Goal: Information Seeking & Learning: Learn about a topic

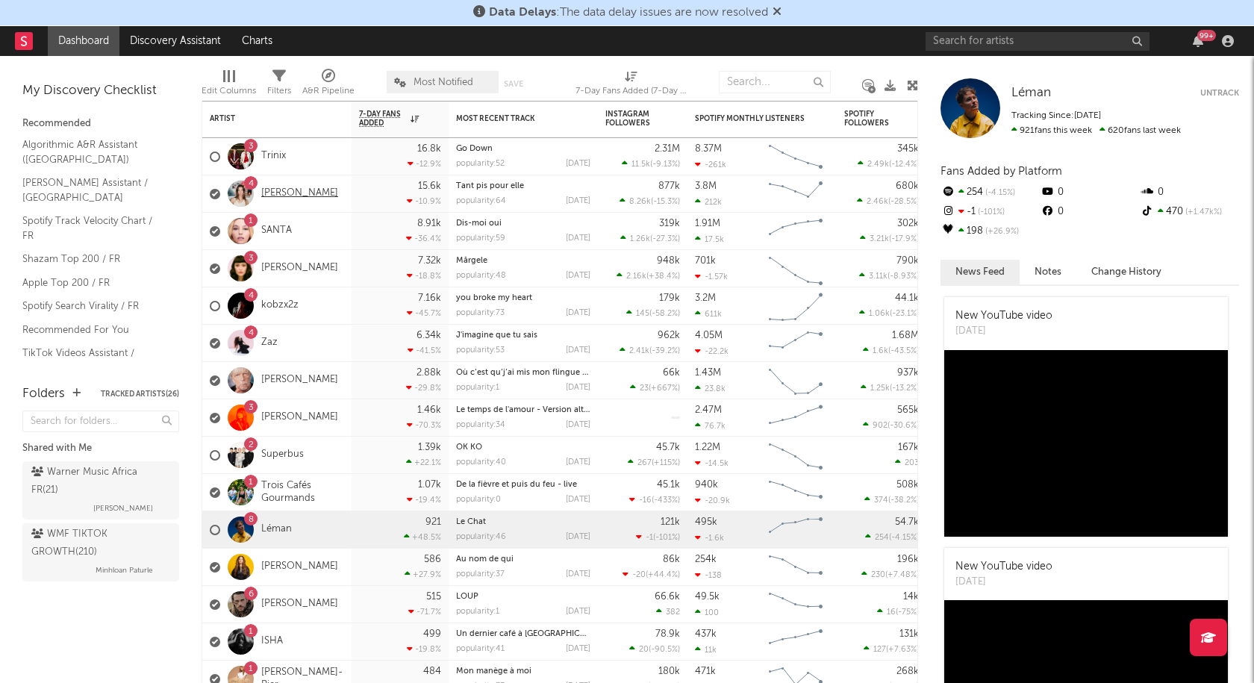
click at [309, 193] on link "[PERSON_NAME]" at bounding box center [299, 193] width 77 height 13
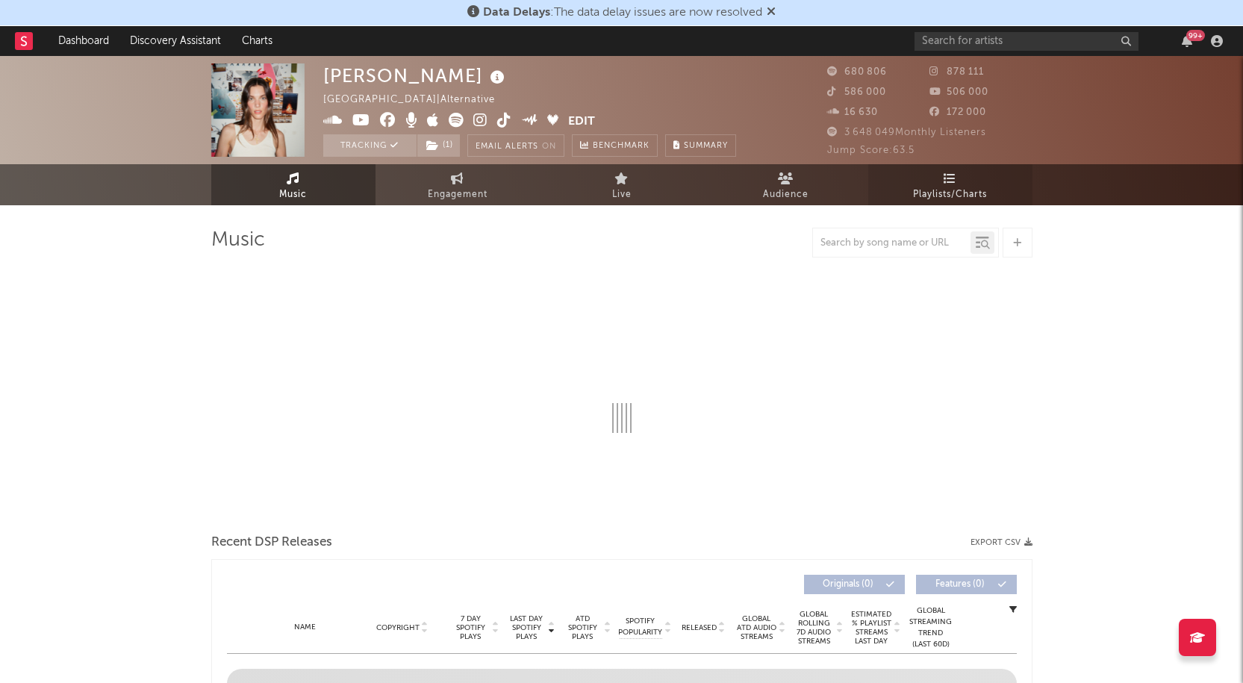
click at [957, 175] on link "Playlists/Charts" at bounding box center [950, 184] width 164 height 41
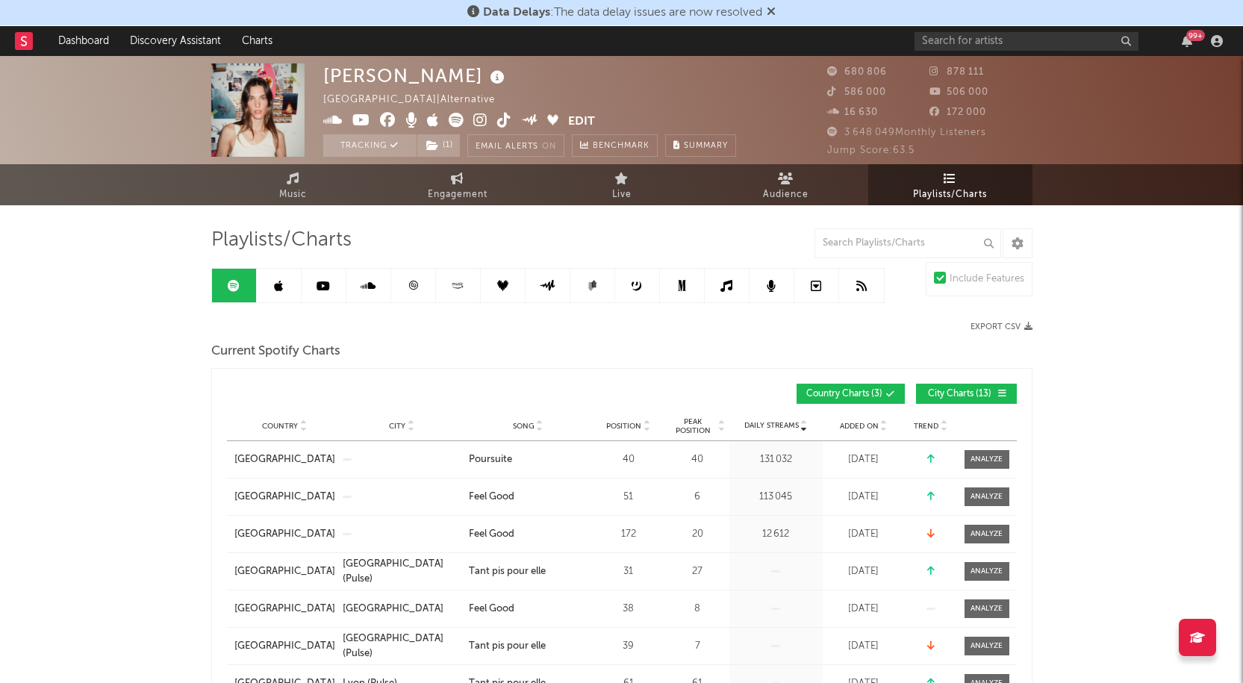
click at [848, 427] on span "Added On" at bounding box center [859, 426] width 39 height 9
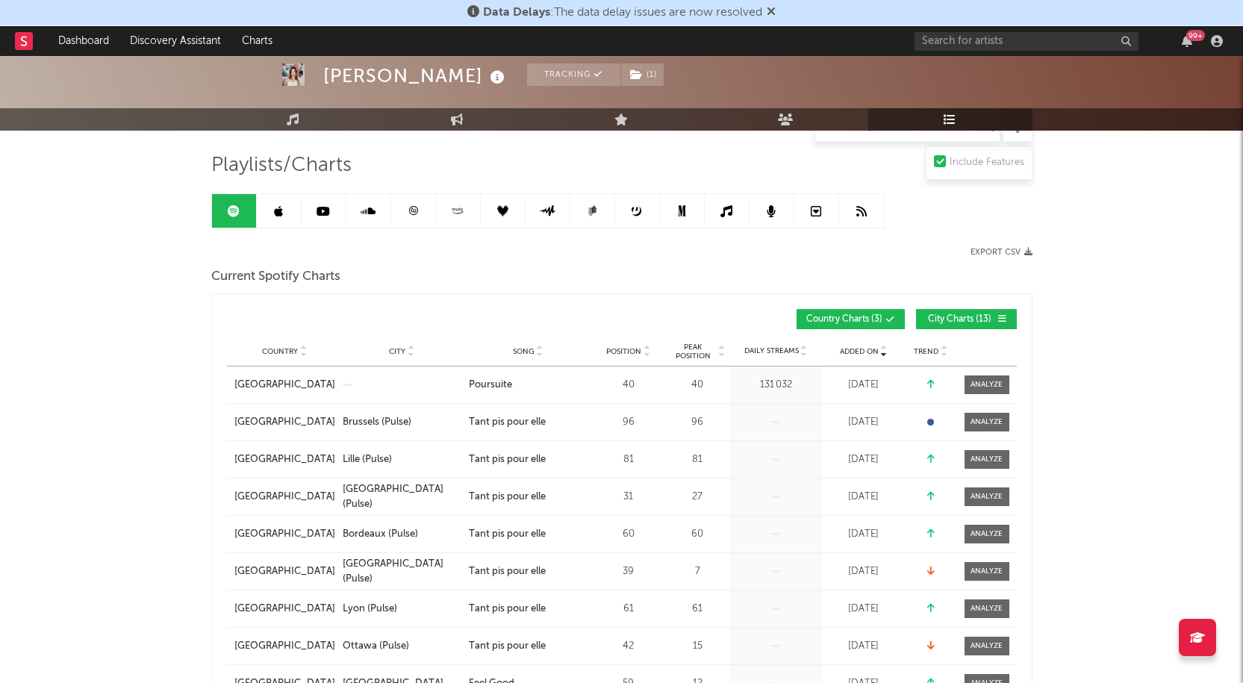
scroll to position [224, 0]
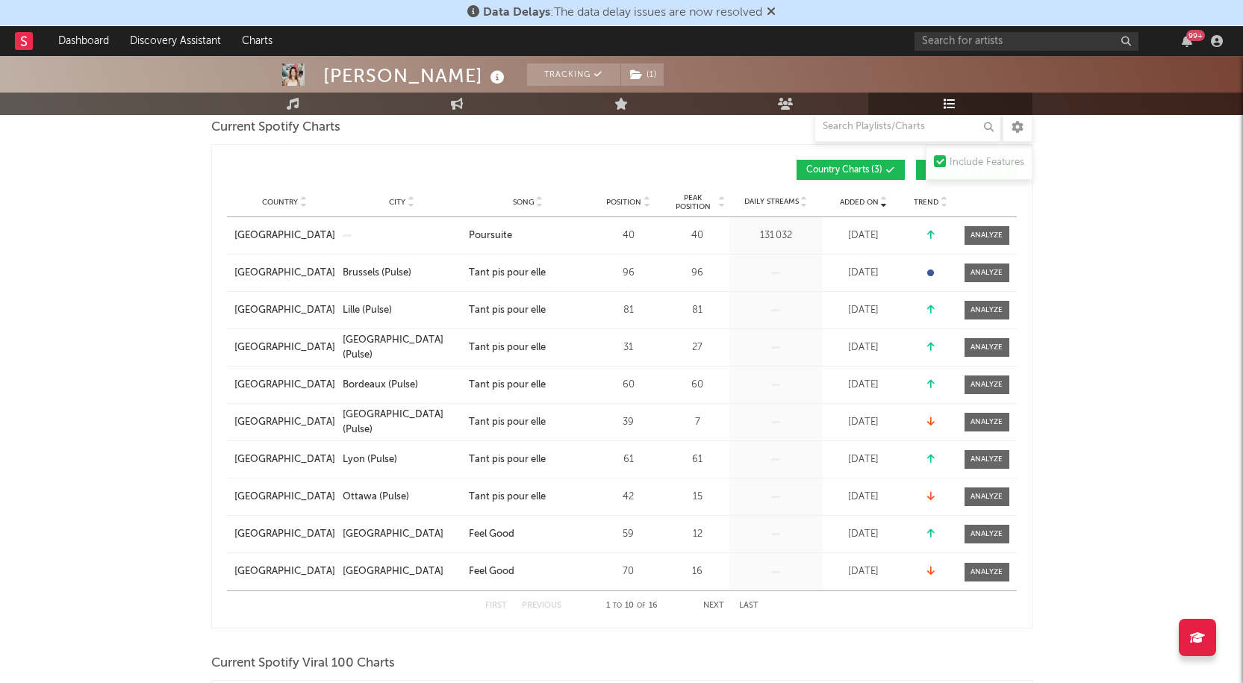
click at [707, 616] on div "First Previous 1 to 10 of 16 Next Last" at bounding box center [621, 605] width 273 height 29
click at [709, 606] on button "Next" at bounding box center [713, 606] width 21 height 8
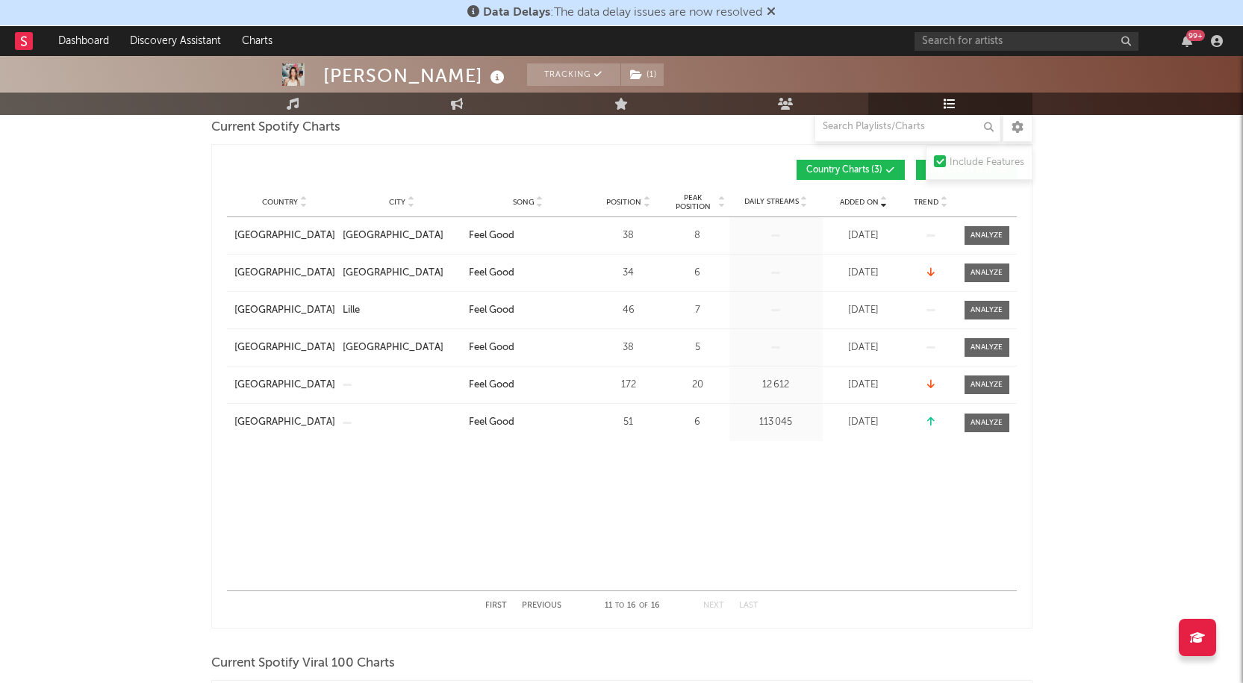
click at [516, 602] on div "First Previous 11 to 16 of 16 Next Last" at bounding box center [621, 605] width 273 height 29
click at [523, 602] on button "Previous" at bounding box center [542, 606] width 40 height 8
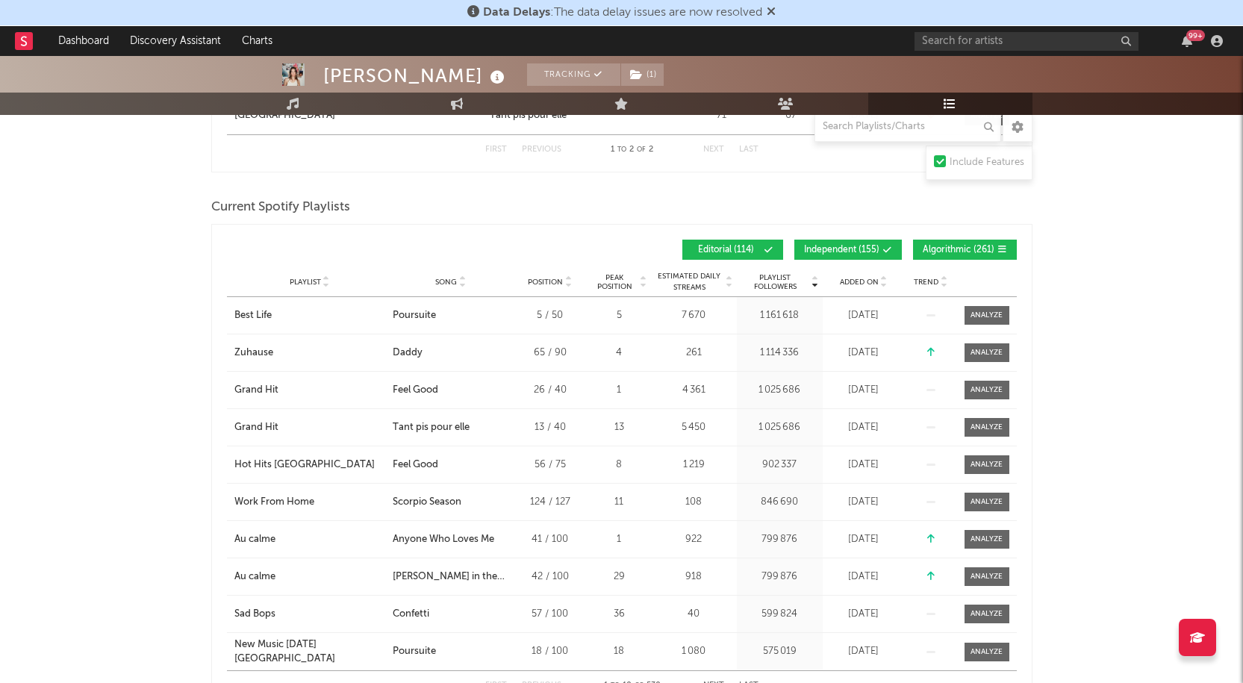
scroll to position [896, 0]
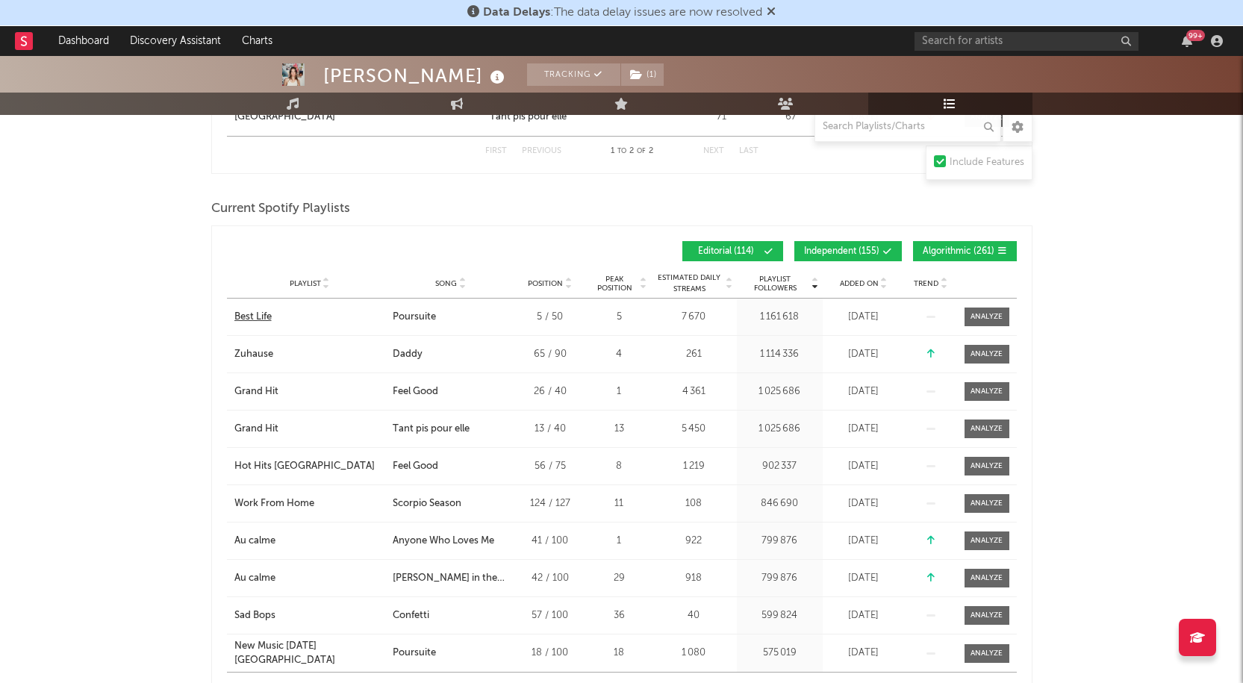
click at [246, 317] on div "Best Life" at bounding box center [252, 317] width 37 height 15
click at [848, 283] on span "Added On" at bounding box center [859, 283] width 39 height 9
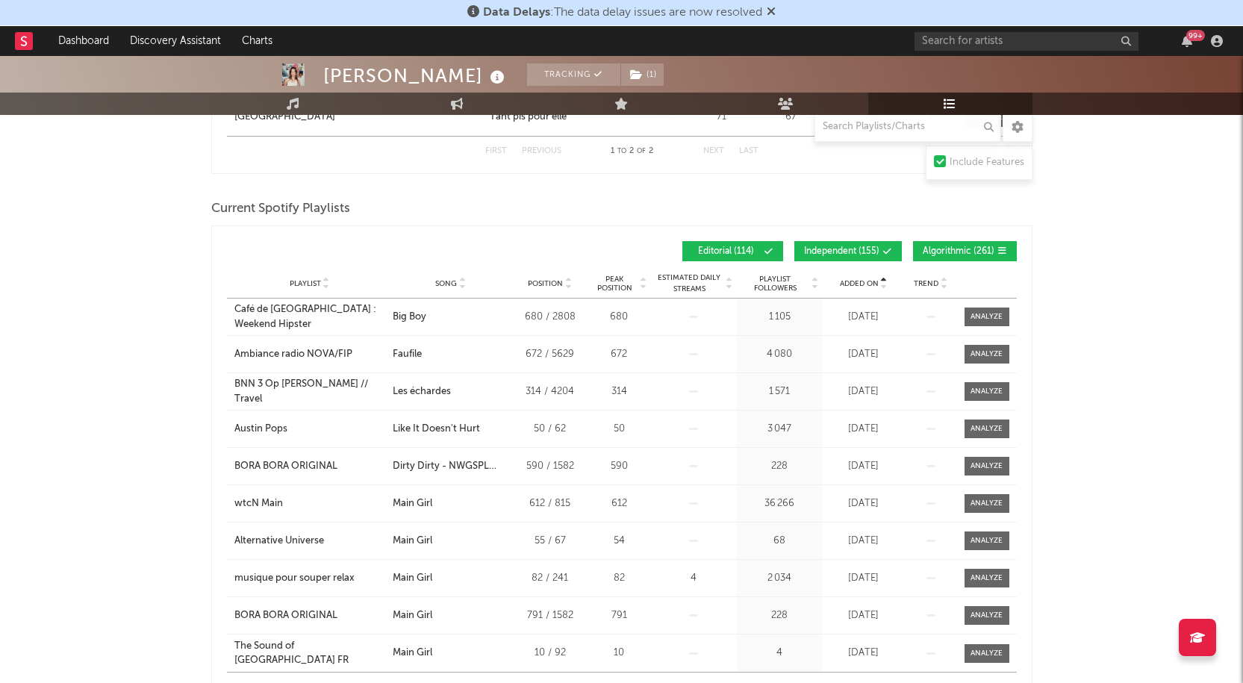
click at [848, 283] on span "Added On" at bounding box center [859, 283] width 39 height 9
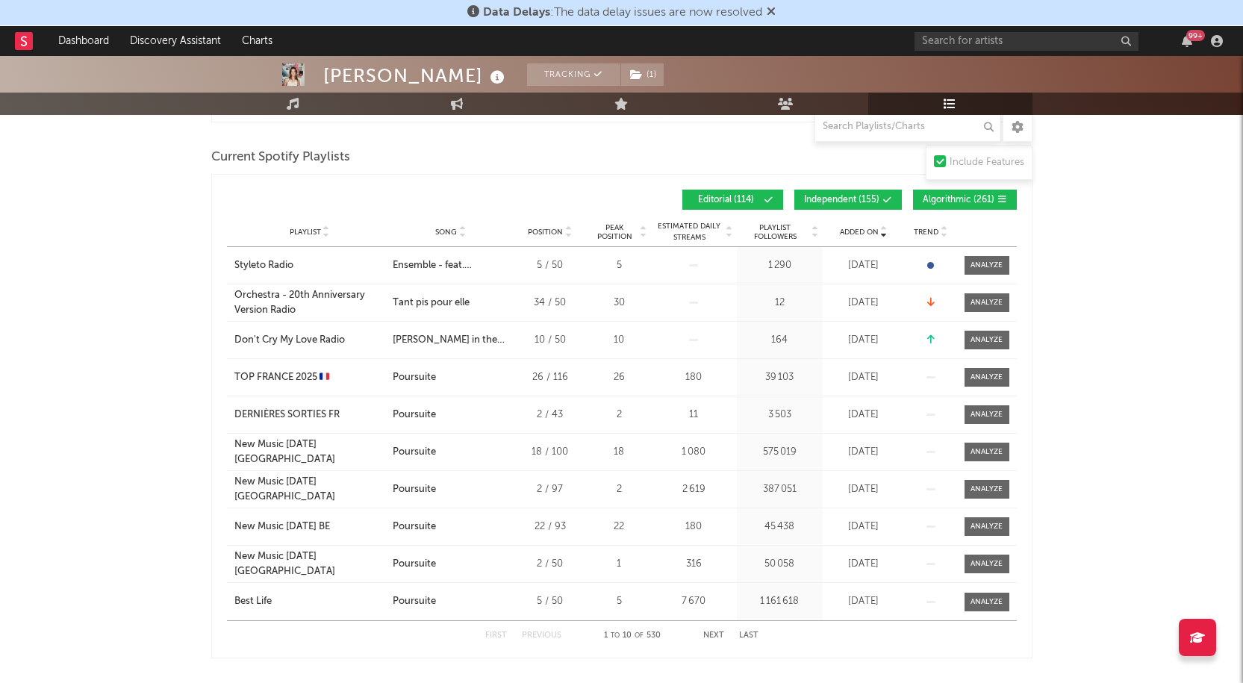
scroll to position [971, 0]
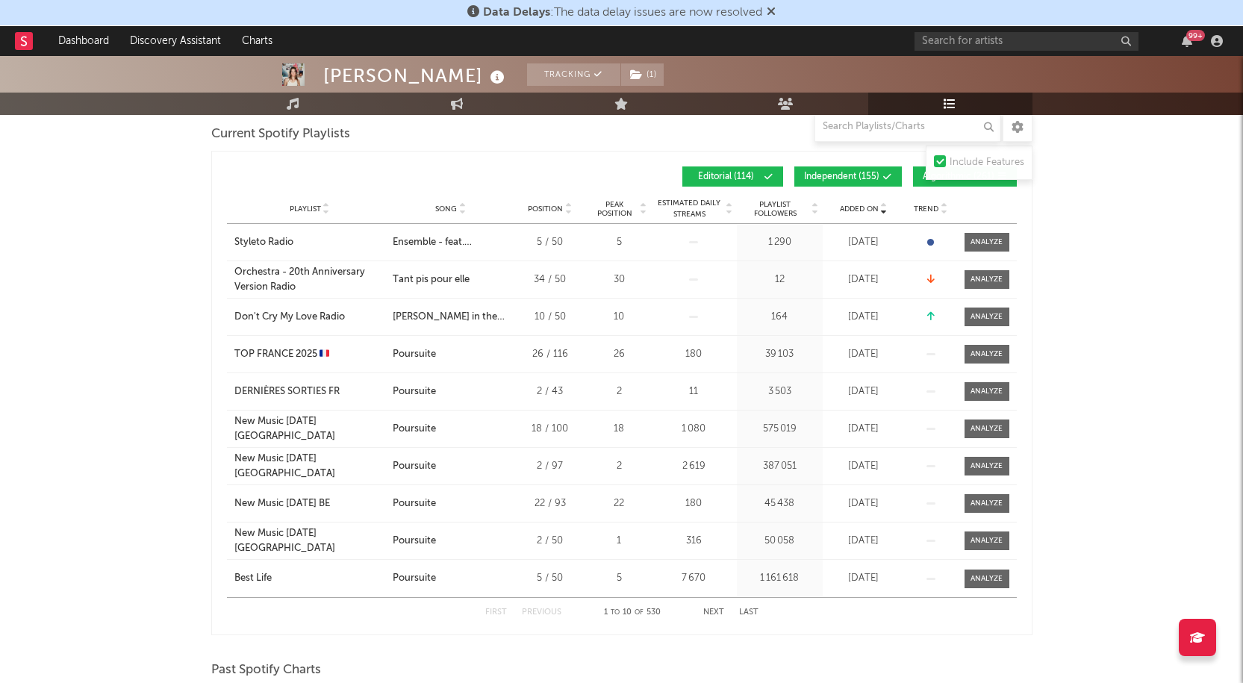
click at [722, 610] on button "Next" at bounding box center [713, 613] width 21 height 8
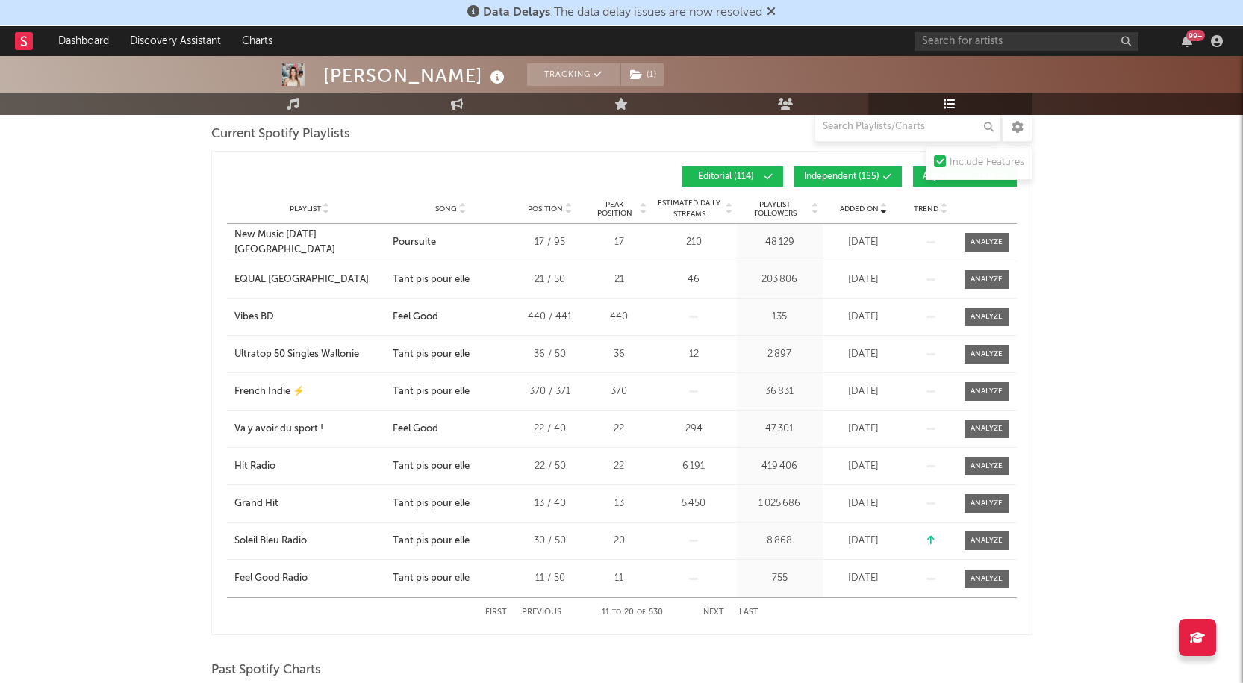
click at [722, 610] on button "Next" at bounding box center [713, 613] width 21 height 8
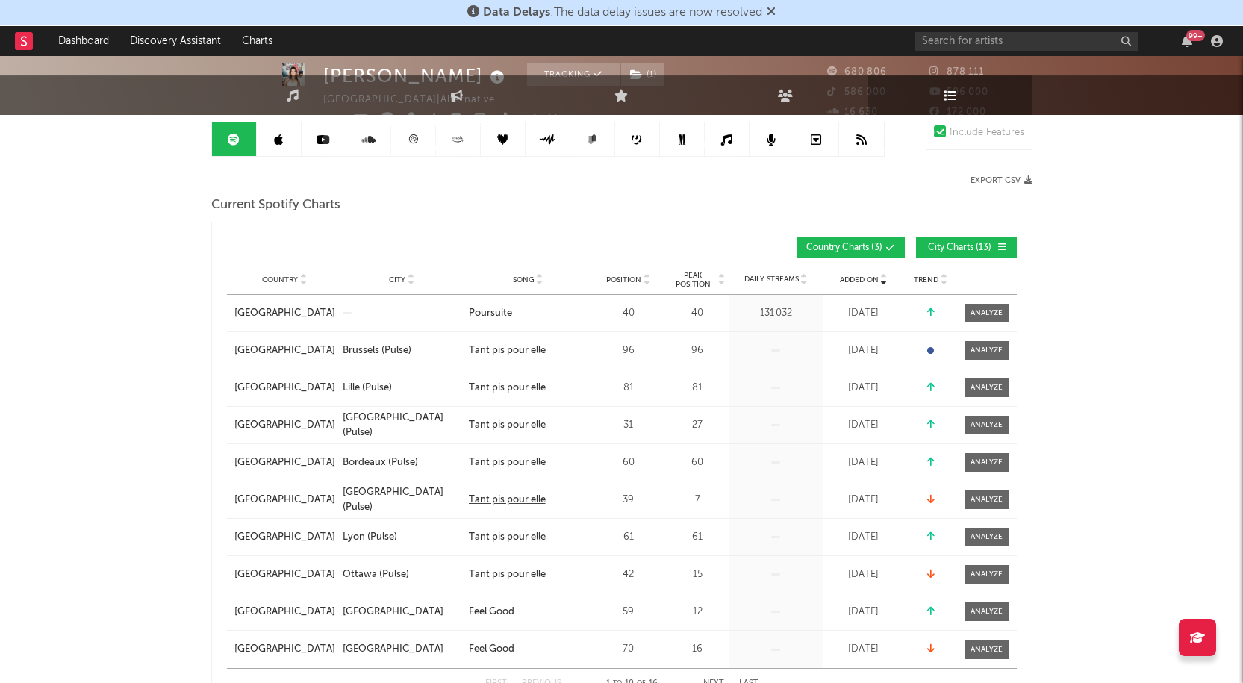
scroll to position [0, 0]
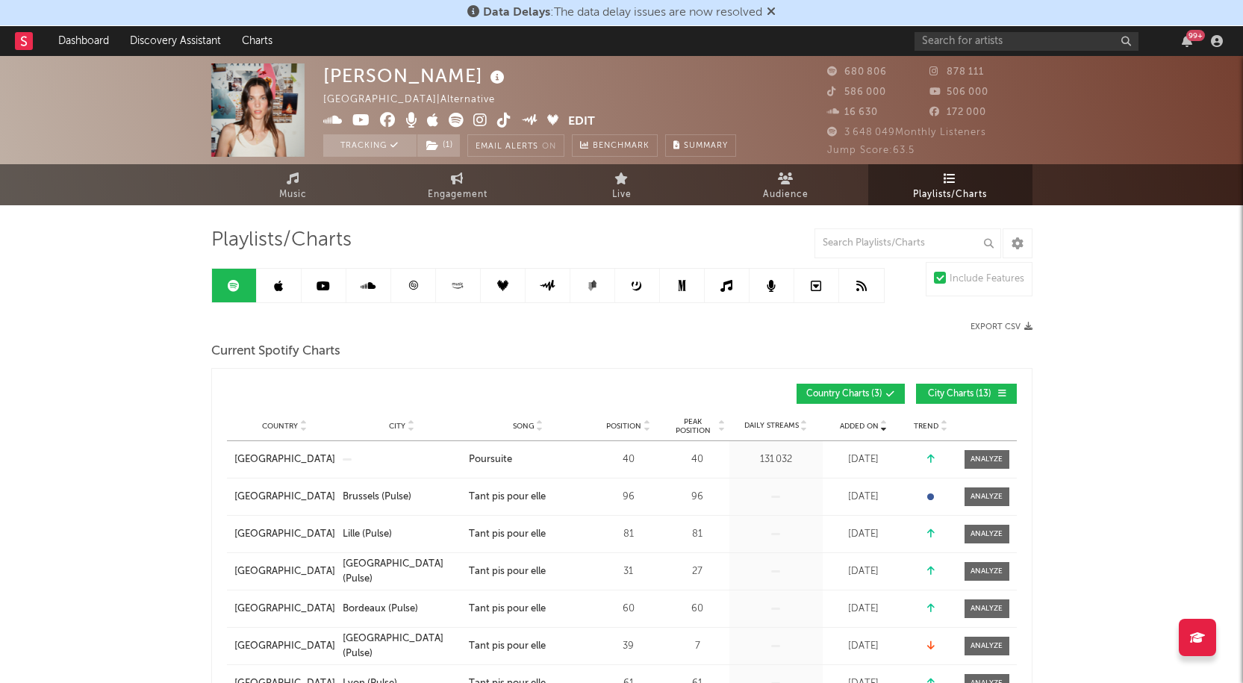
drag, startPoint x: 420, startPoint y: 290, endPoint x: 430, endPoint y: 311, distance: 24.0
click at [420, 290] on link at bounding box center [413, 286] width 45 height 34
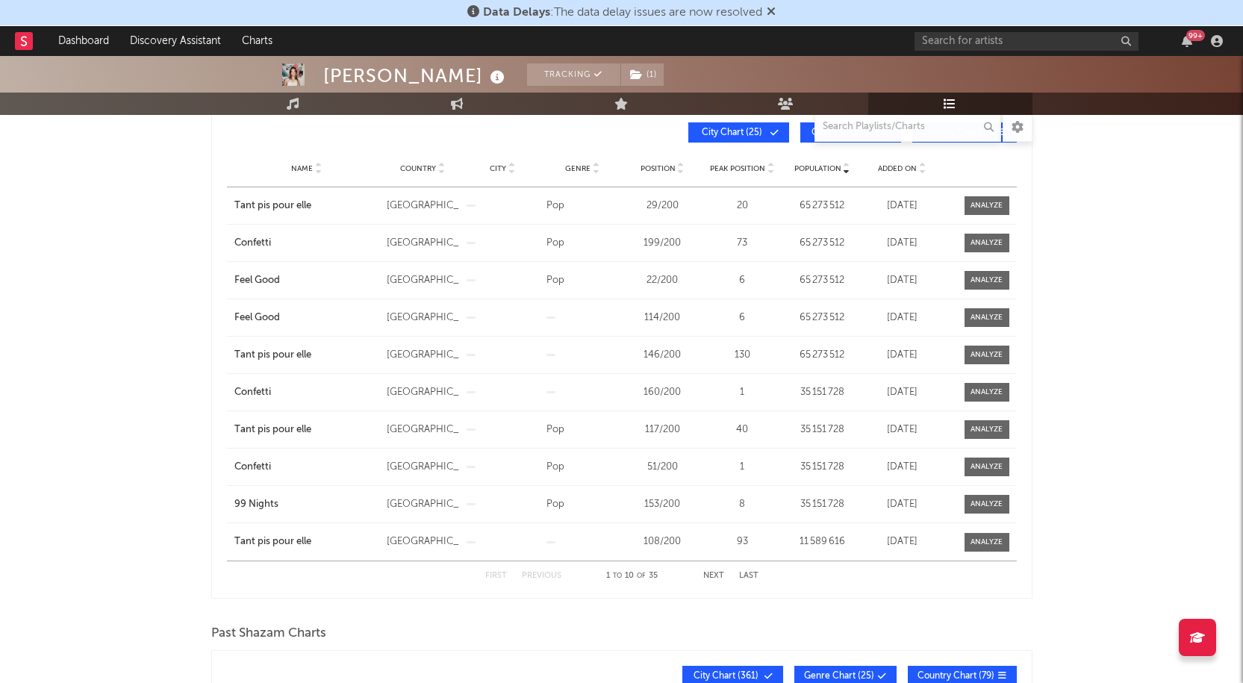
scroll to position [224, 0]
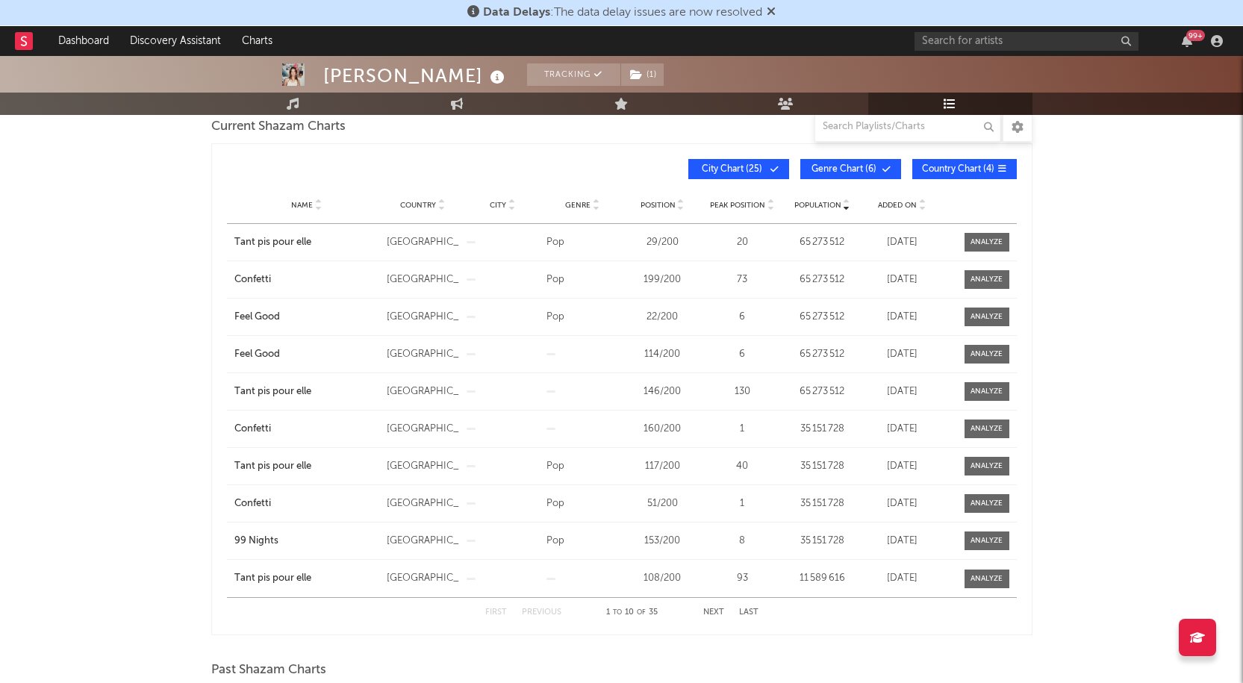
click at [317, 199] on icon at bounding box center [317, 202] width 7 height 6
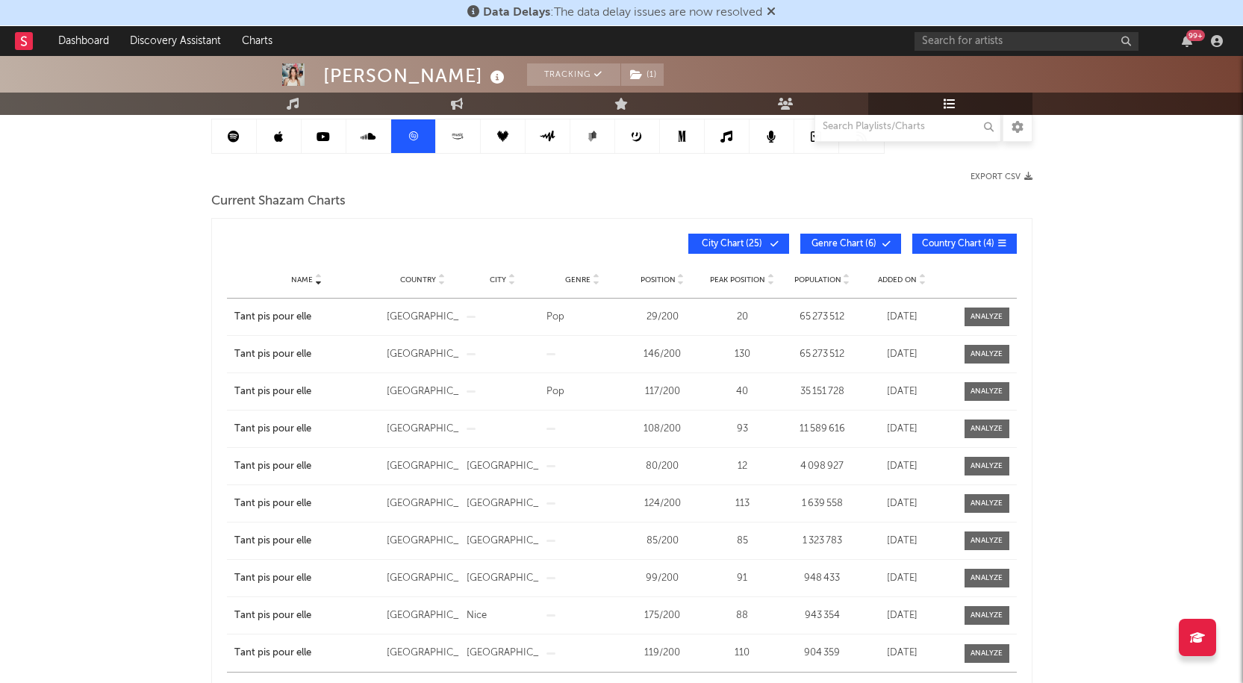
scroll to position [75, 0]
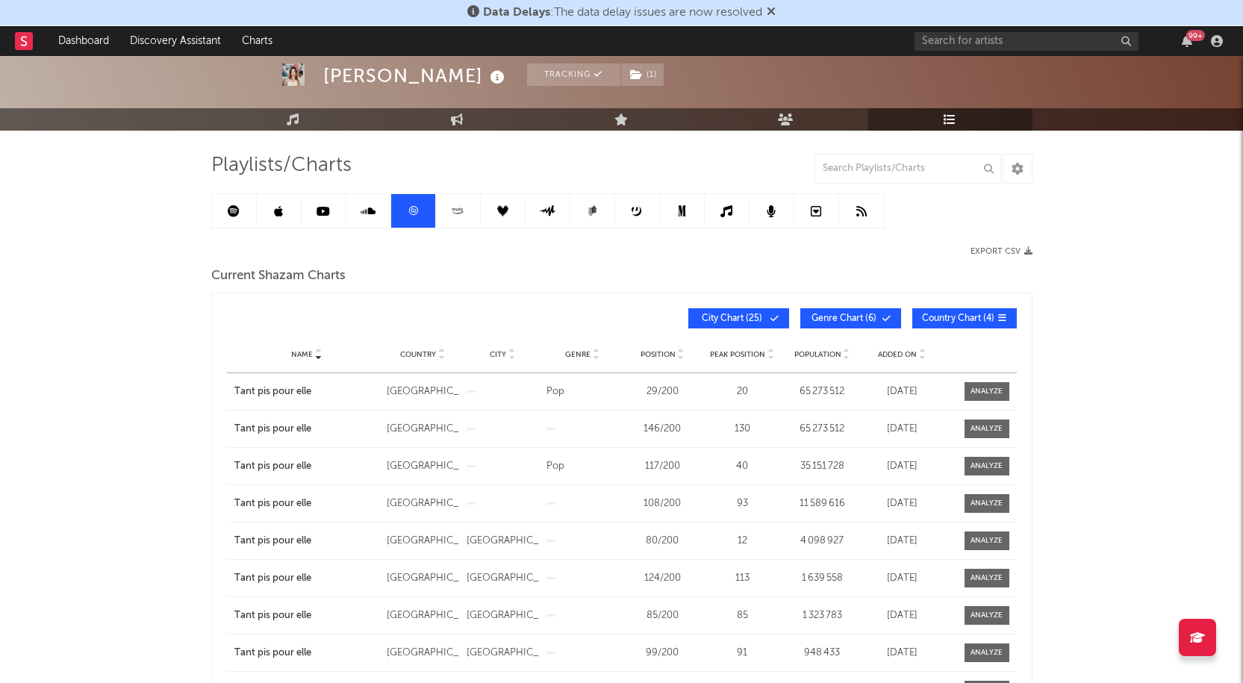
click at [299, 352] on span "Name" at bounding box center [302, 354] width 22 height 9
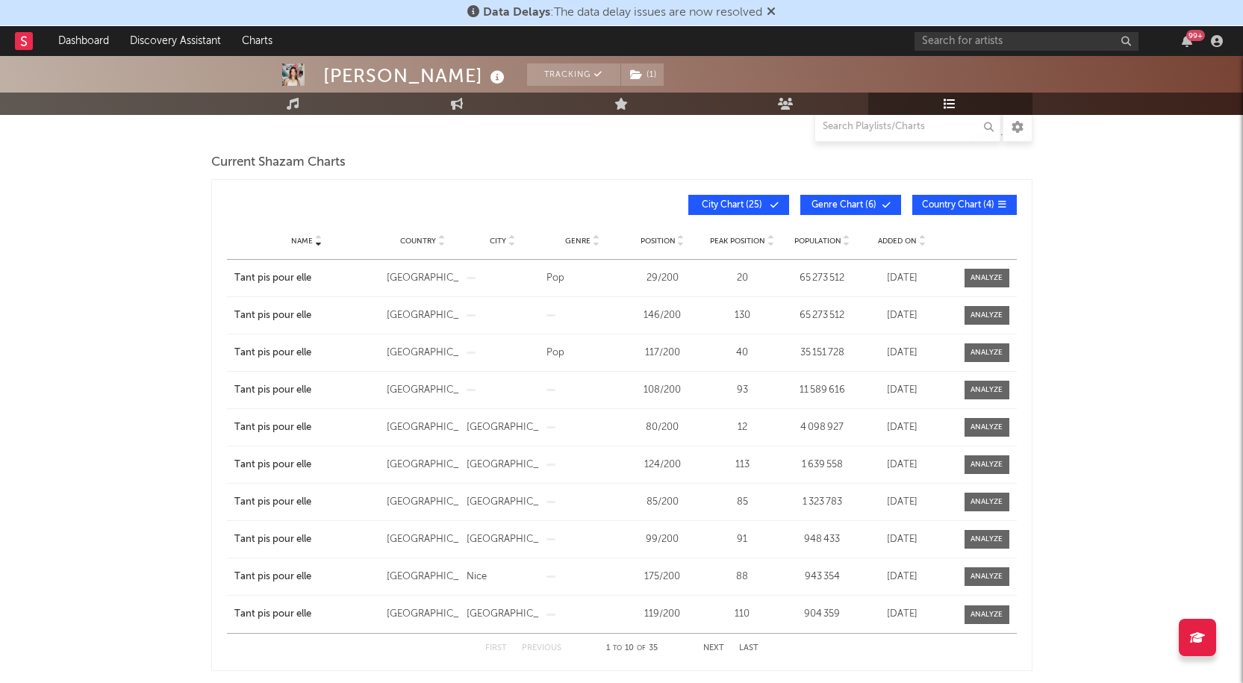
scroll to position [224, 0]
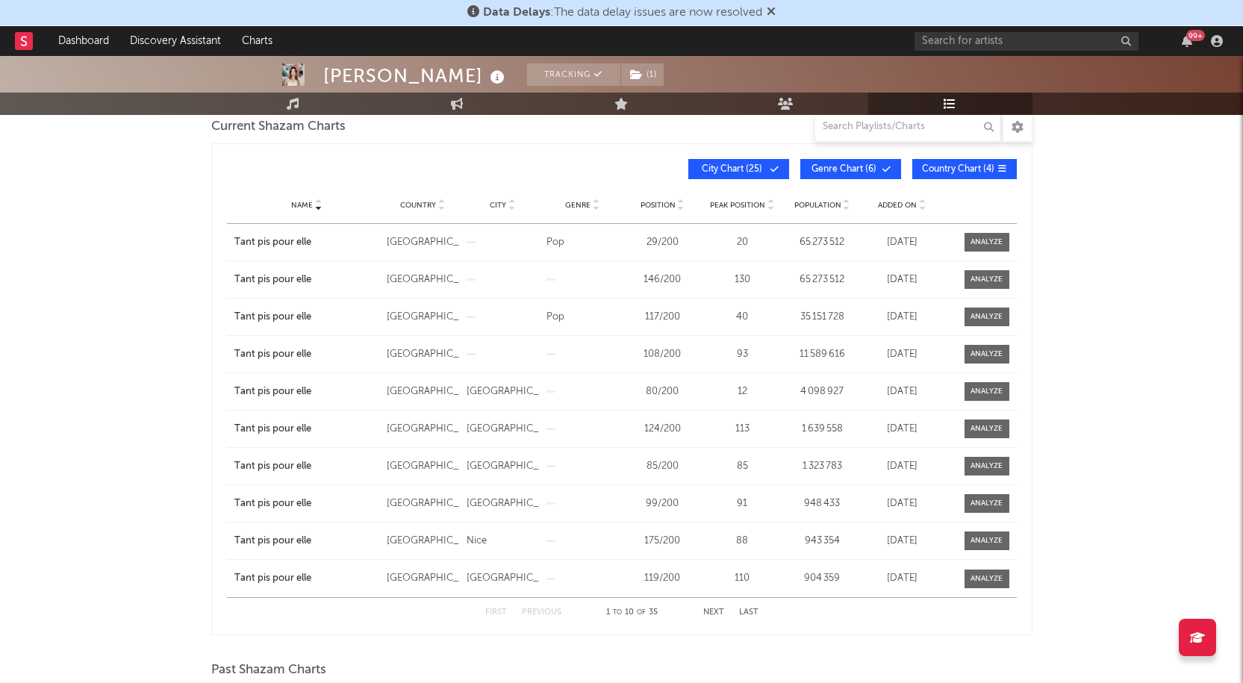
click at [726, 610] on div "First Previous 1 to 10 of 35 Next Last" at bounding box center [621, 612] width 273 height 29
click at [719, 611] on button "Next" at bounding box center [713, 613] width 21 height 8
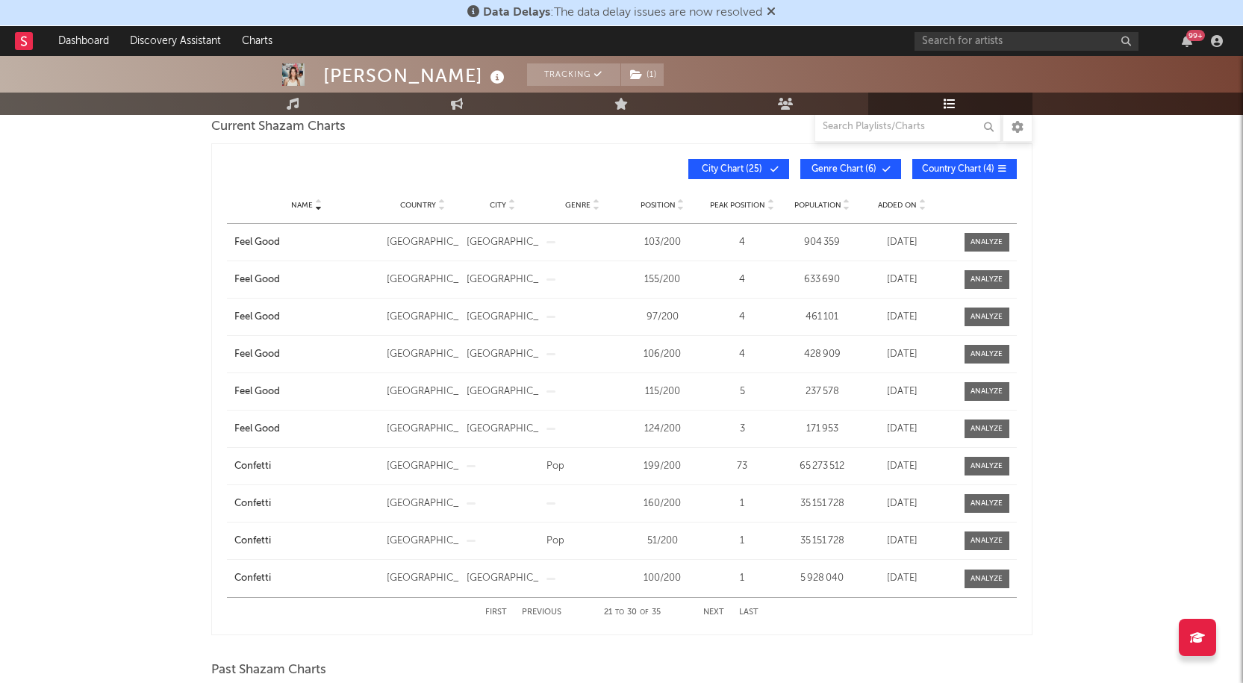
click at [719, 611] on button "Next" at bounding box center [713, 613] width 21 height 8
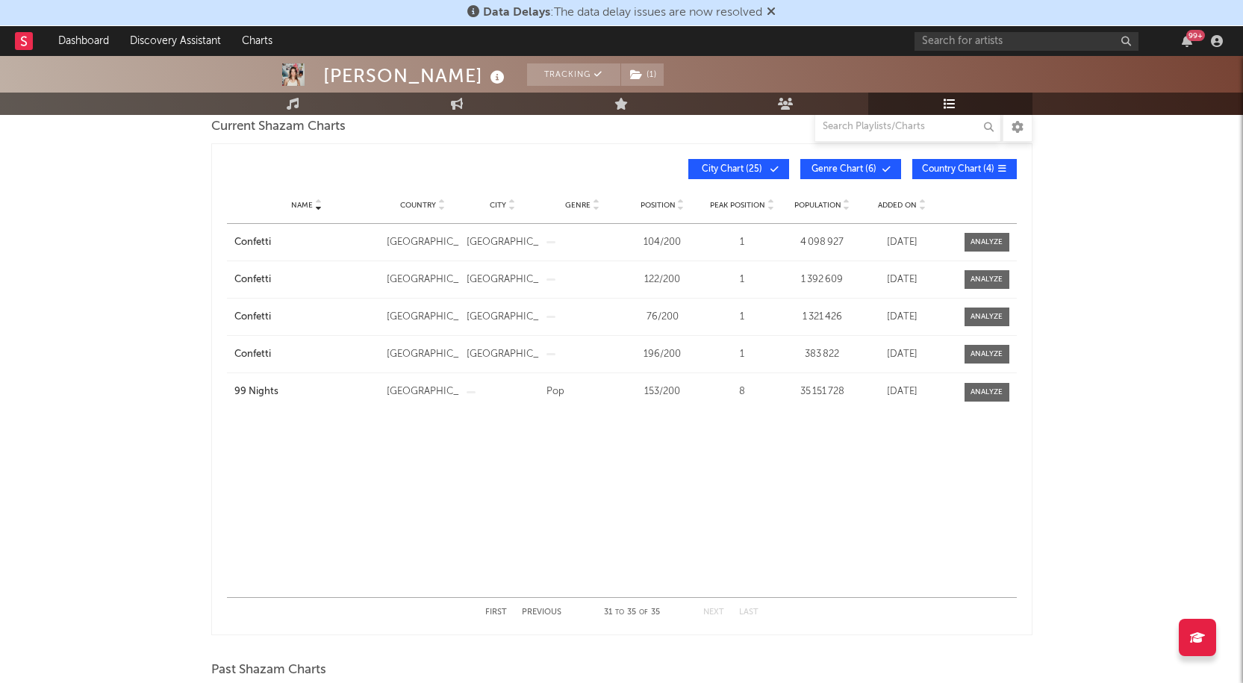
click at [534, 609] on button "Previous" at bounding box center [542, 613] width 40 height 8
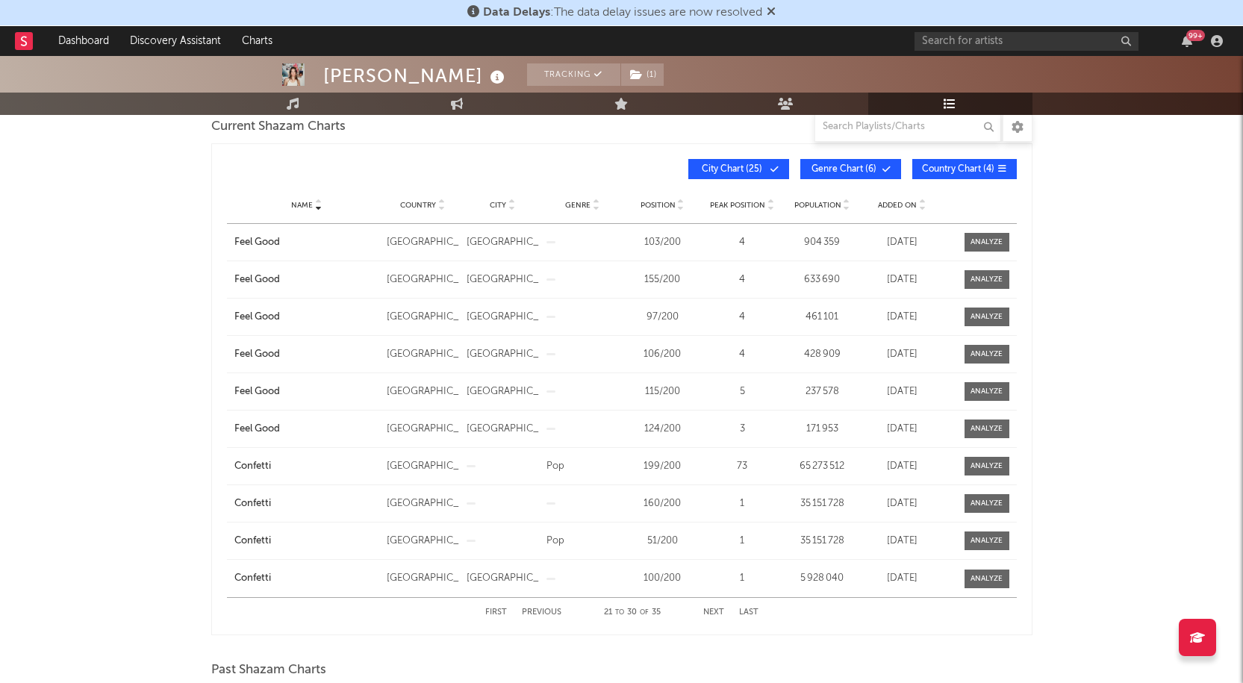
click at [534, 609] on button "Previous" at bounding box center [542, 613] width 40 height 8
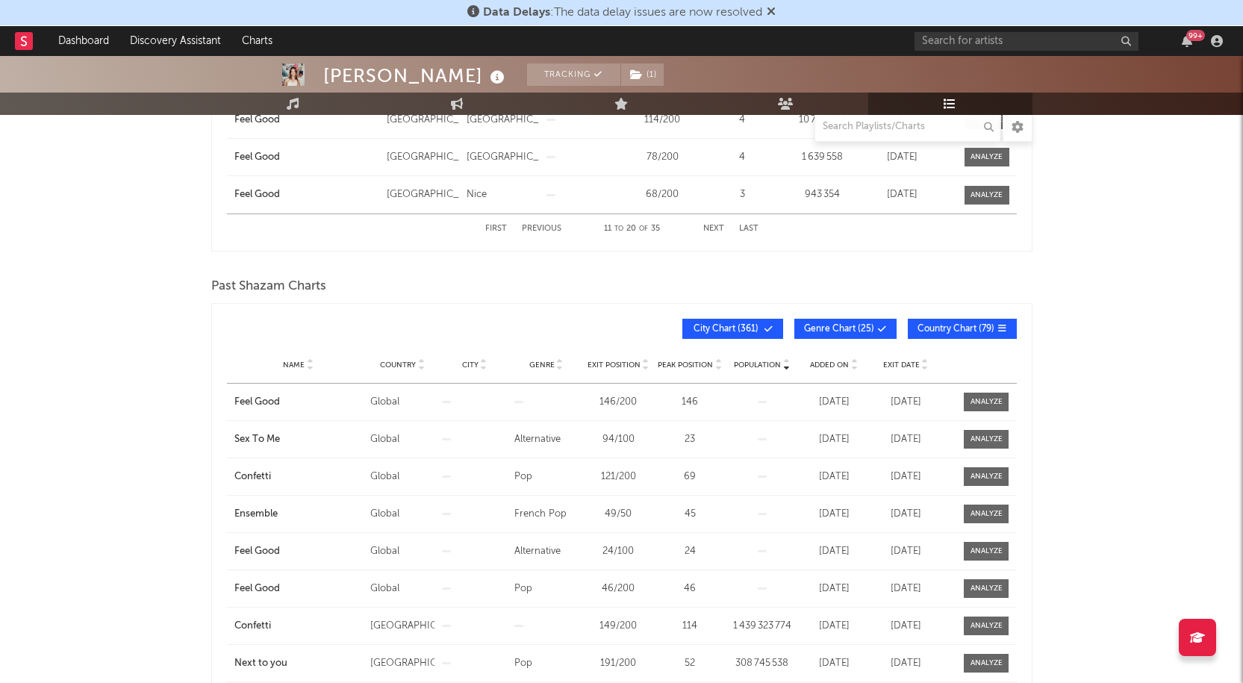
scroll to position [747, 0]
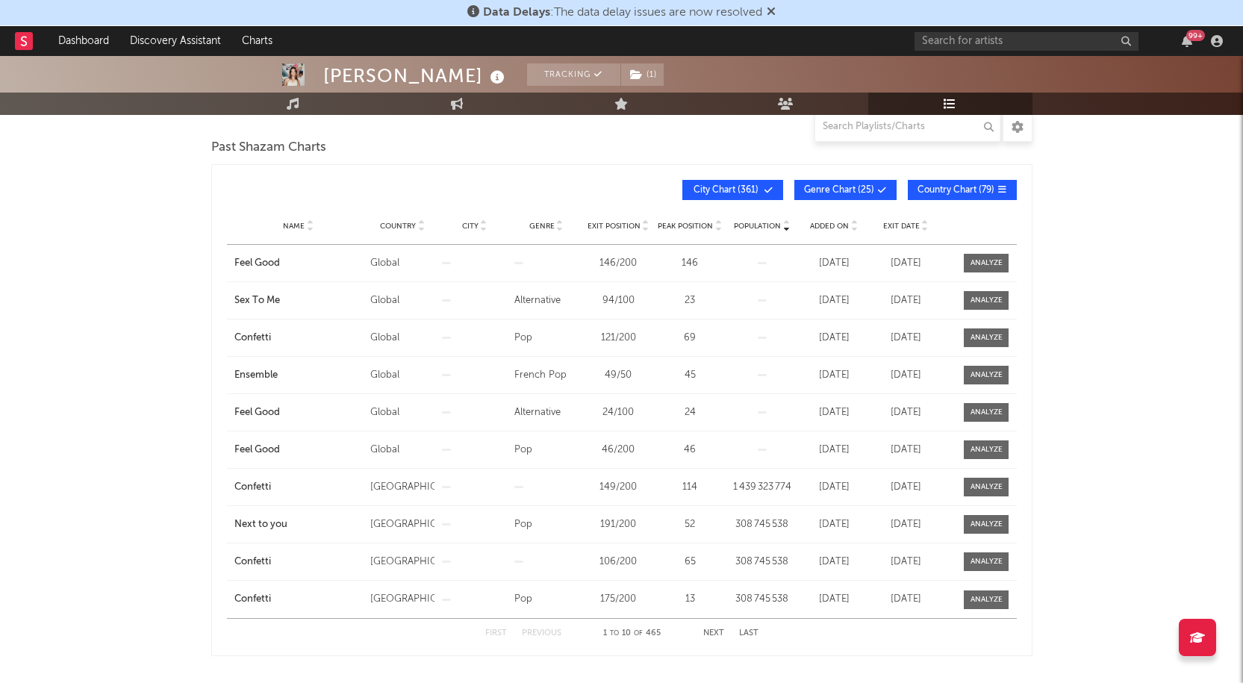
click at [292, 226] on span "Name" at bounding box center [294, 226] width 22 height 9
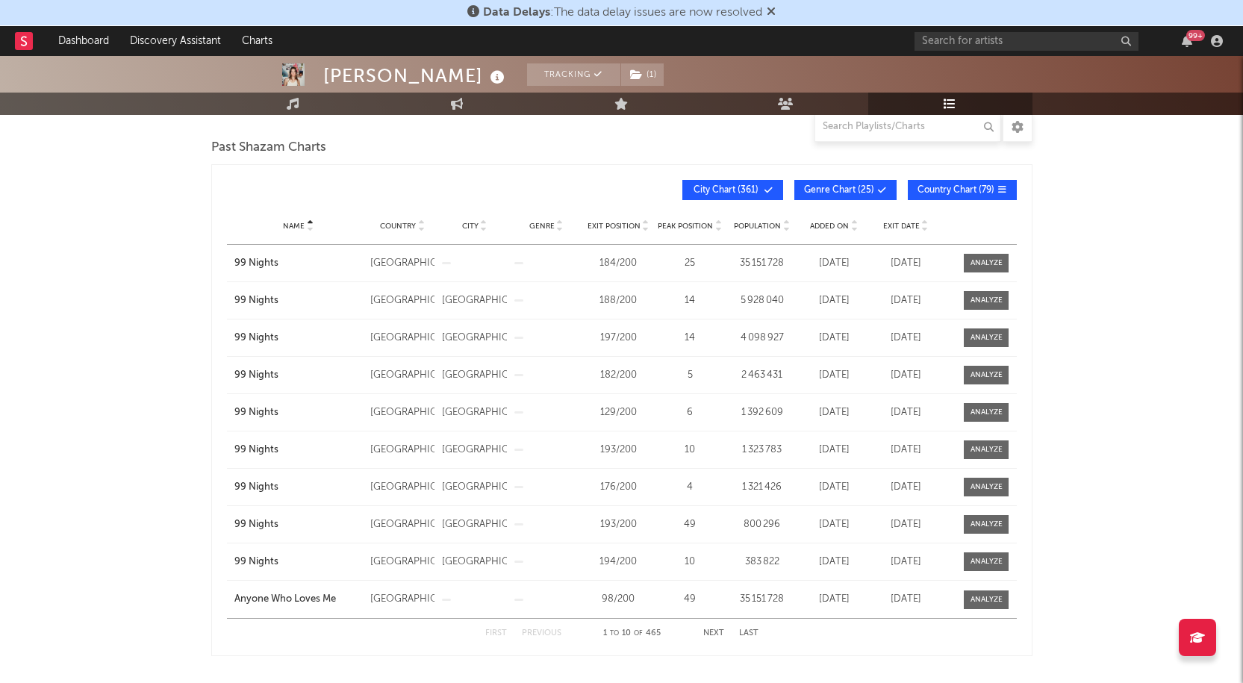
click at [704, 629] on button "Next" at bounding box center [713, 633] width 21 height 8
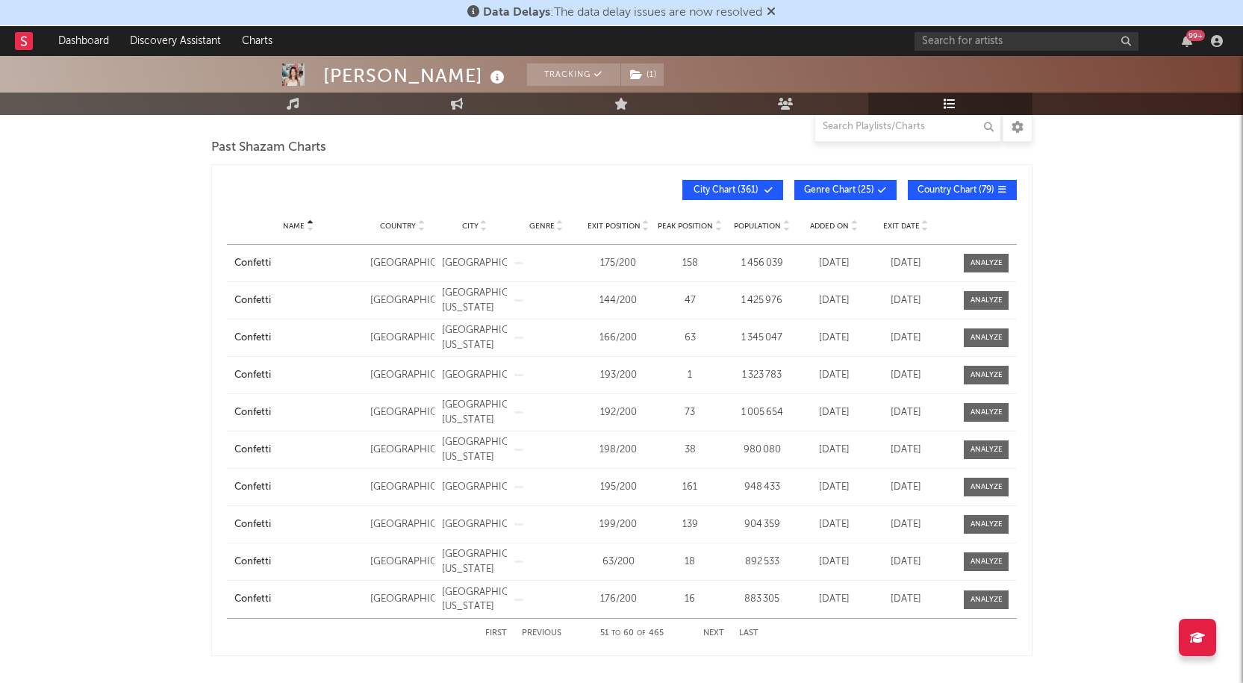
click at [704, 629] on button "Next" at bounding box center [713, 633] width 21 height 8
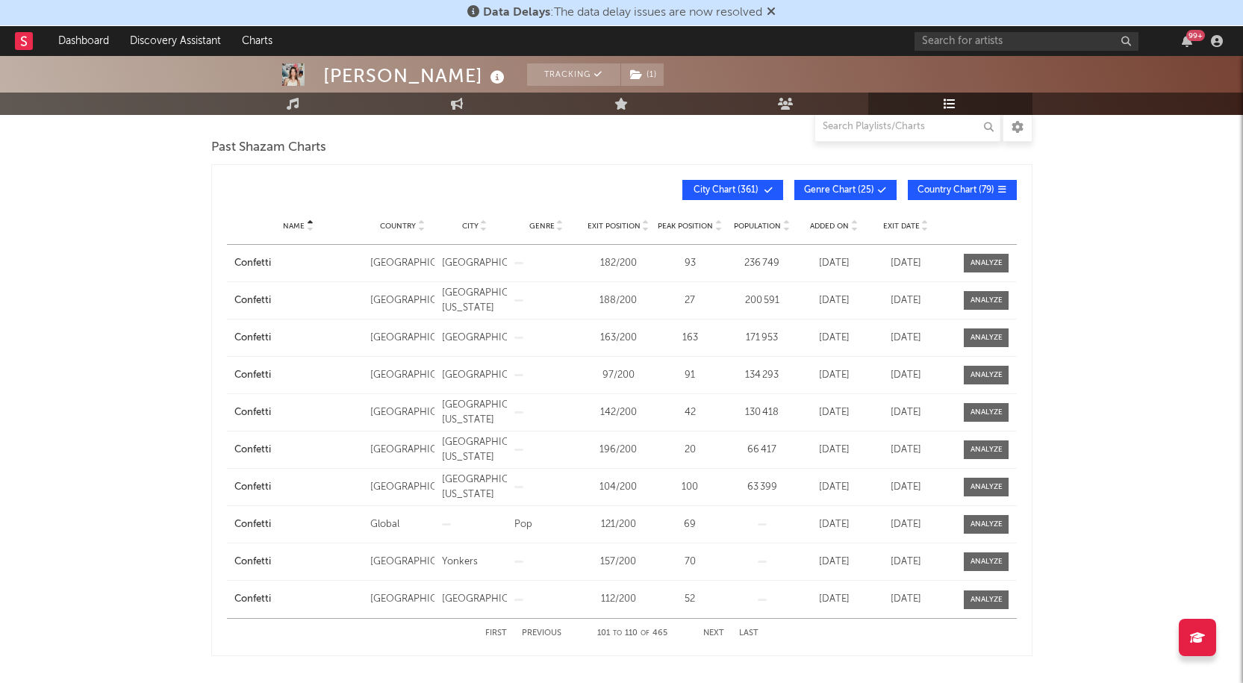
click at [704, 629] on button "Next" at bounding box center [713, 633] width 21 height 8
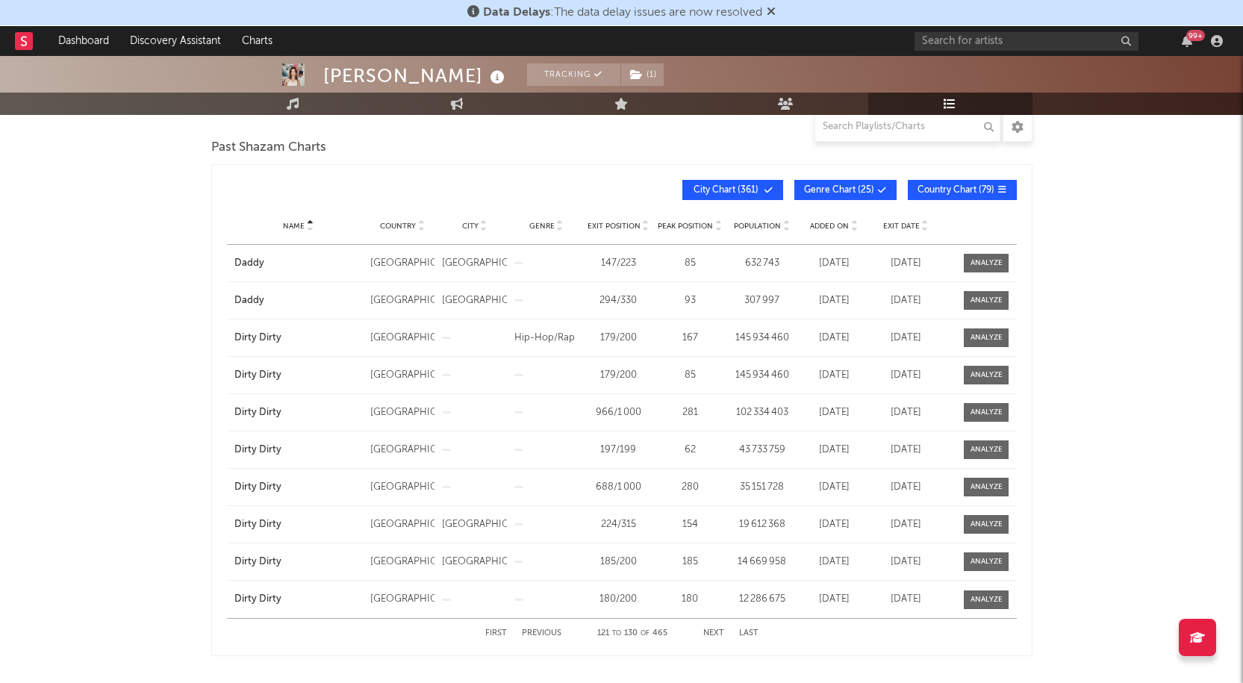
click at [704, 629] on button "Next" at bounding box center [713, 633] width 21 height 8
click at [547, 631] on button "Previous" at bounding box center [542, 633] width 40 height 8
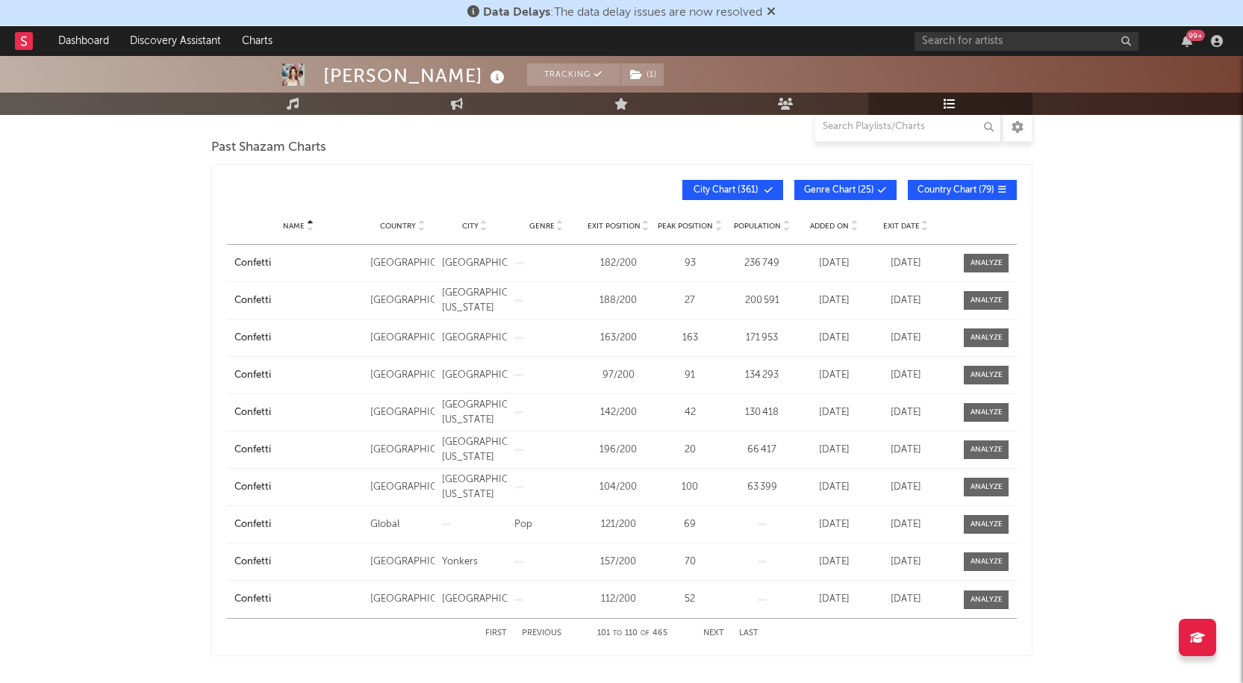
click at [709, 630] on button "Next" at bounding box center [713, 633] width 21 height 8
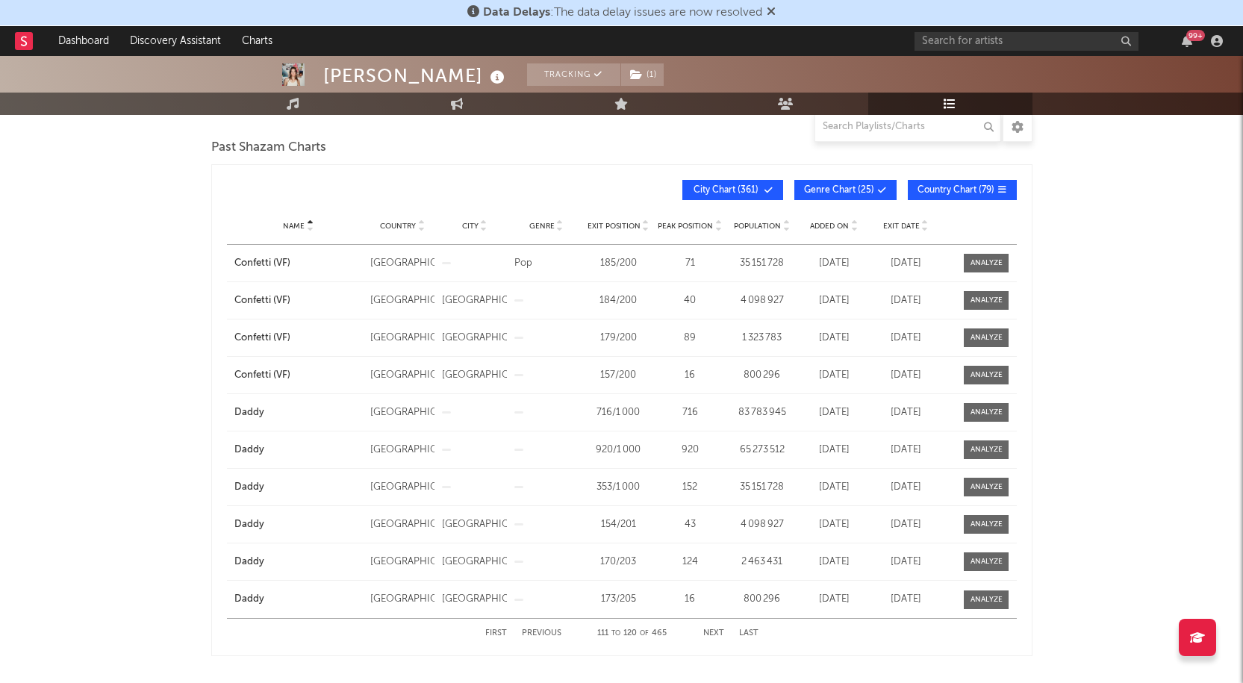
click at [709, 630] on button "Next" at bounding box center [713, 633] width 21 height 8
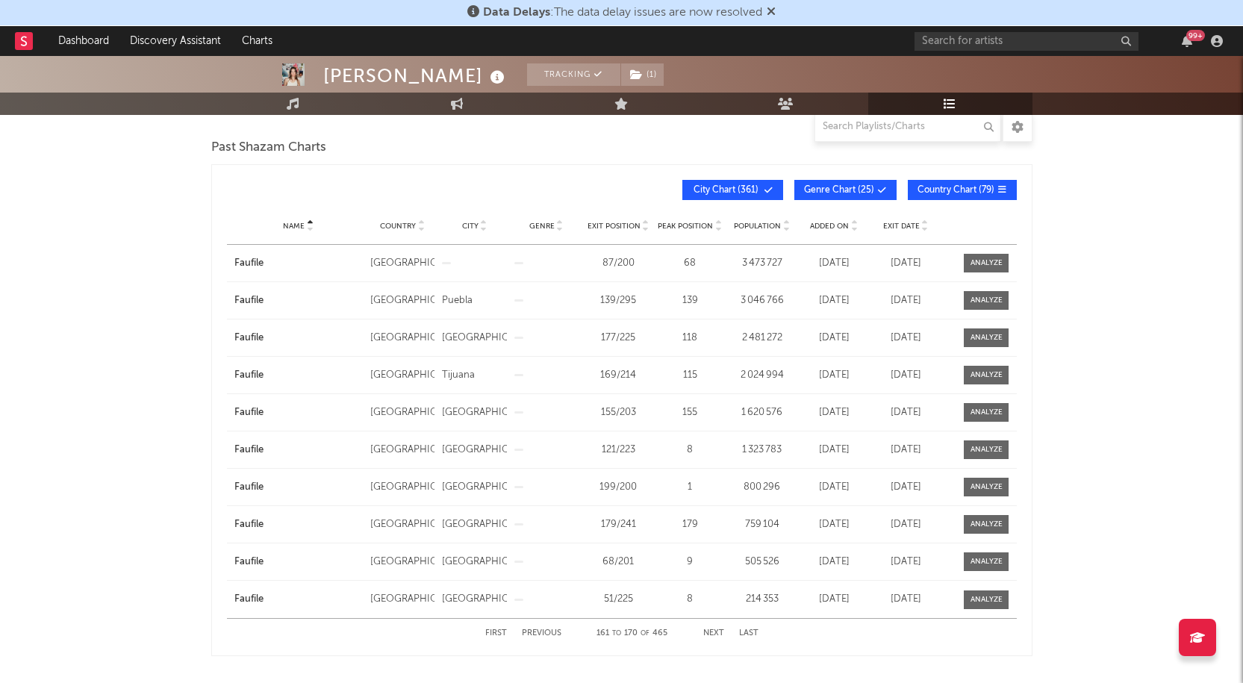
click at [709, 630] on button "Next" at bounding box center [713, 633] width 21 height 8
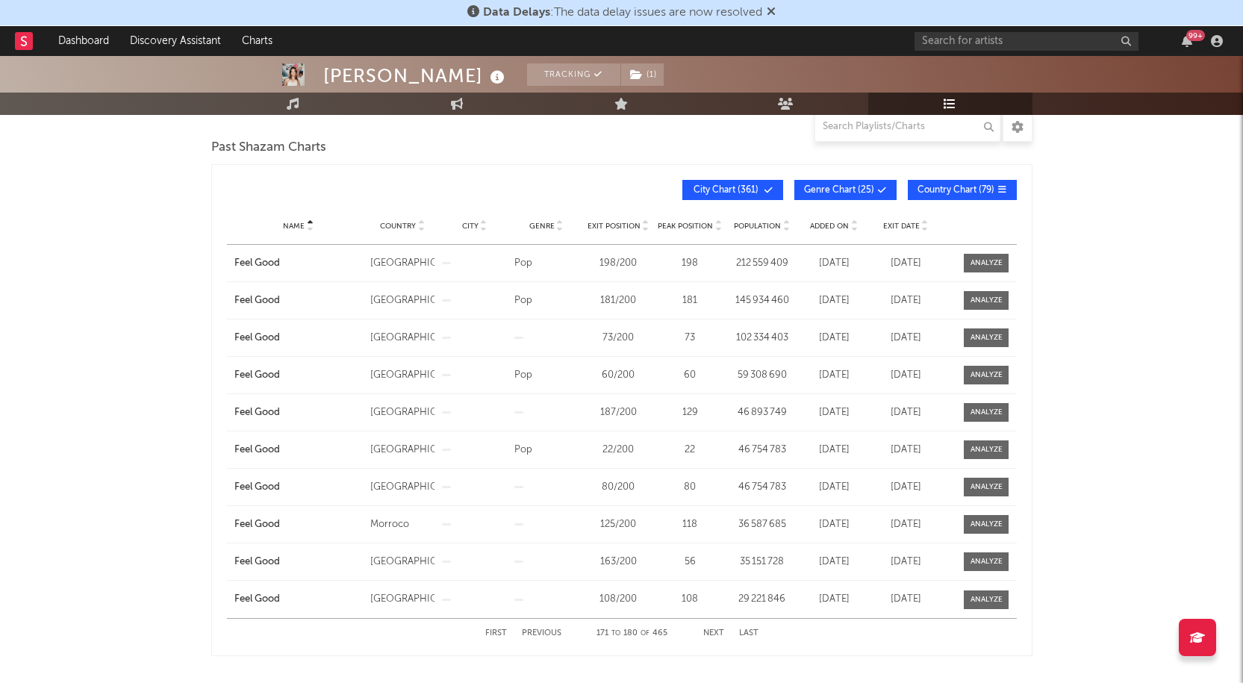
click at [709, 630] on button "Next" at bounding box center [713, 633] width 21 height 8
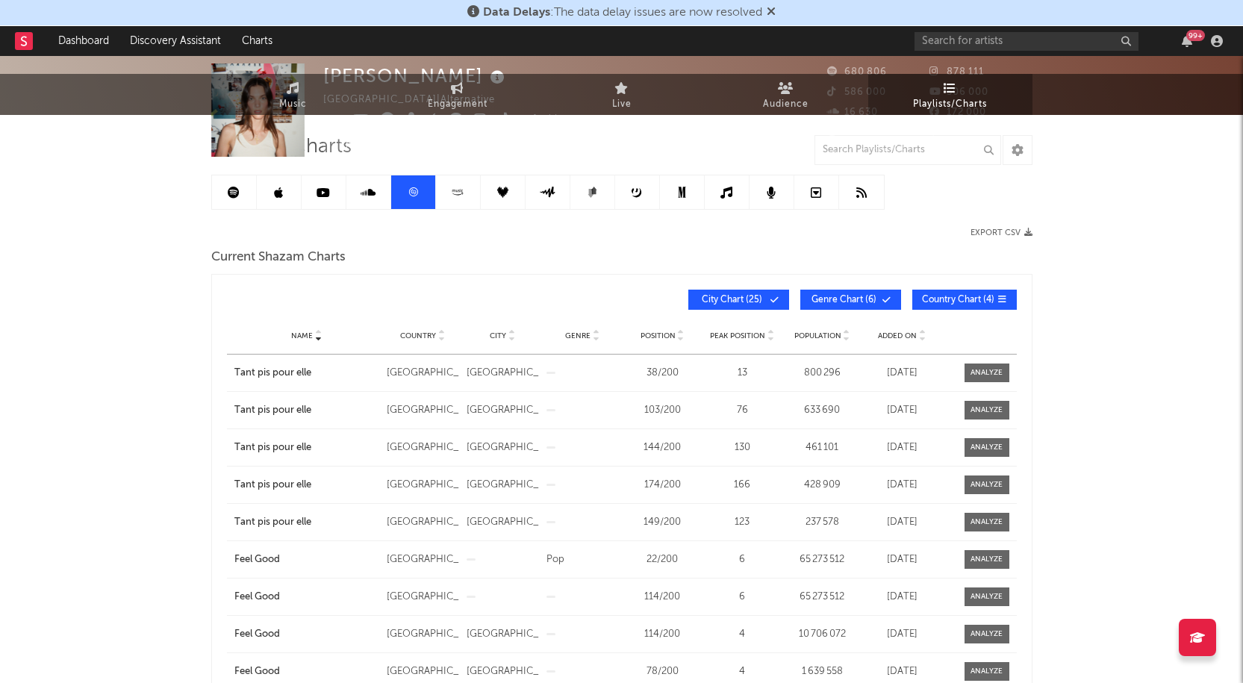
scroll to position [0, 0]
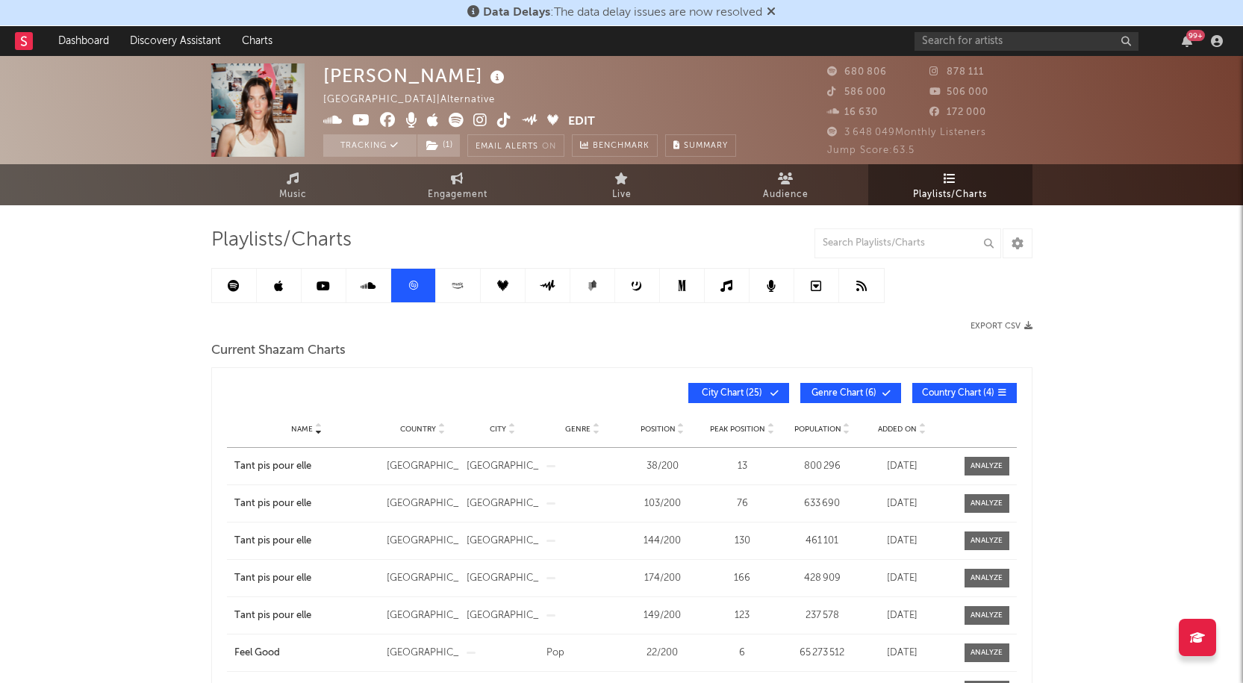
click at [280, 284] on icon at bounding box center [278, 286] width 9 height 12
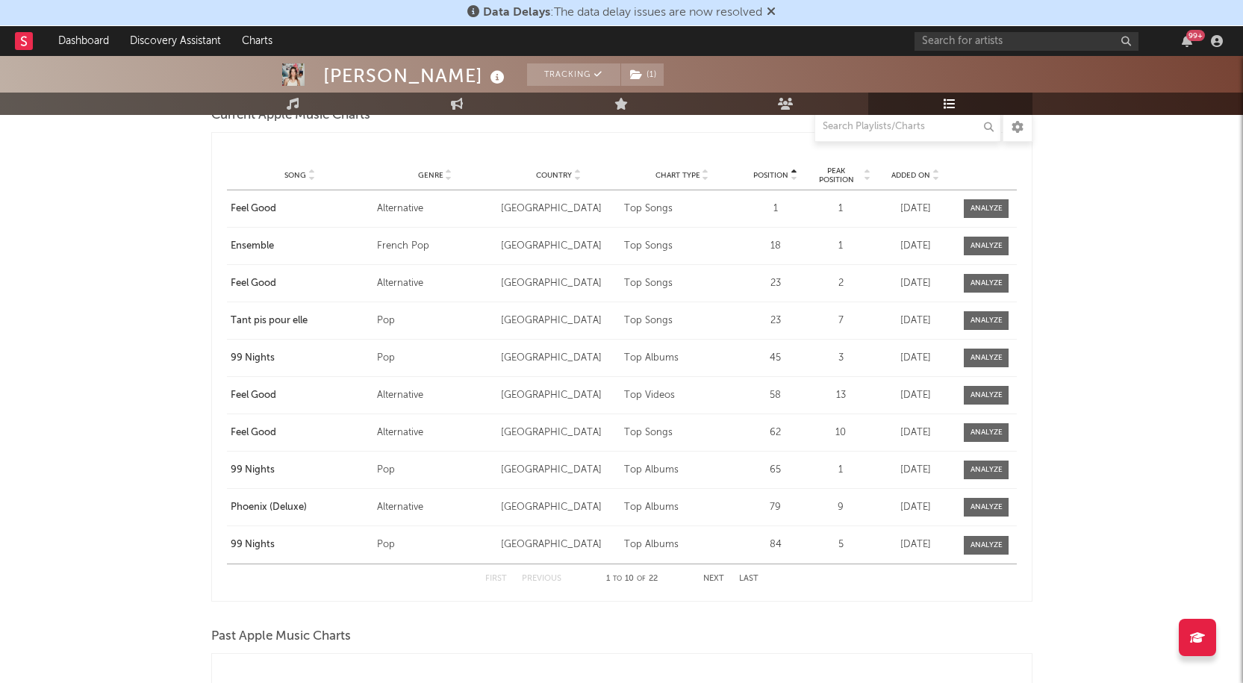
scroll to position [1792, 0]
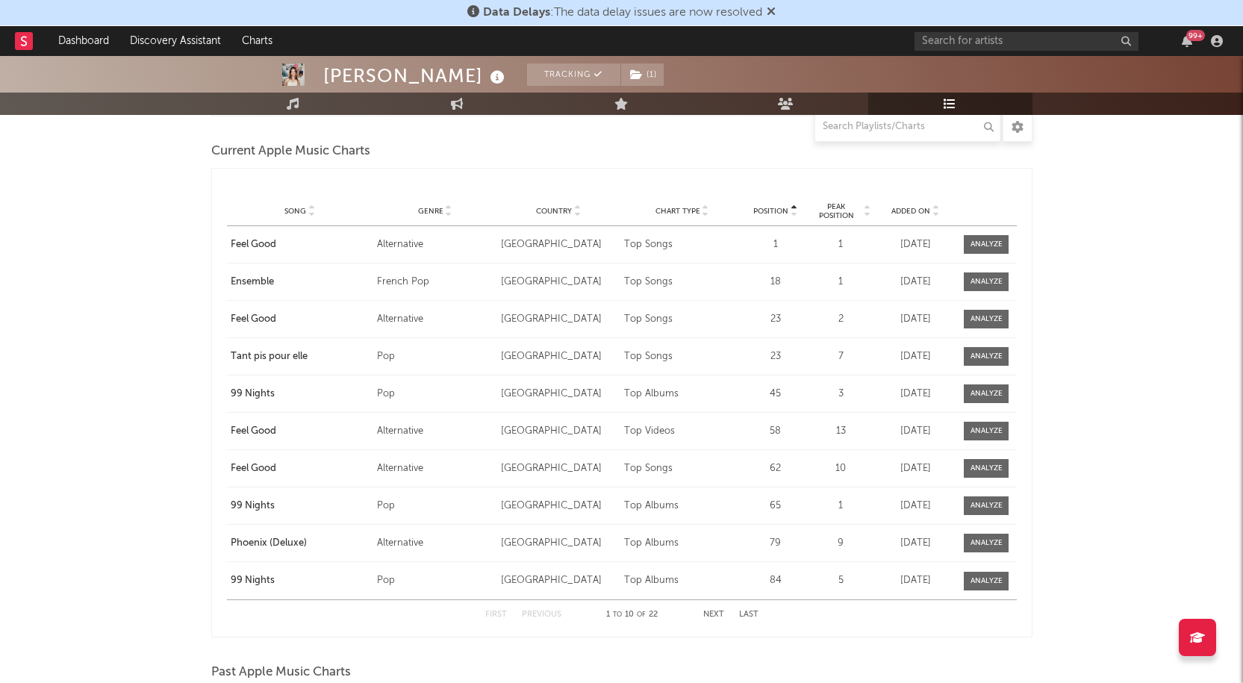
click at [898, 208] on span "Added On" at bounding box center [911, 211] width 39 height 9
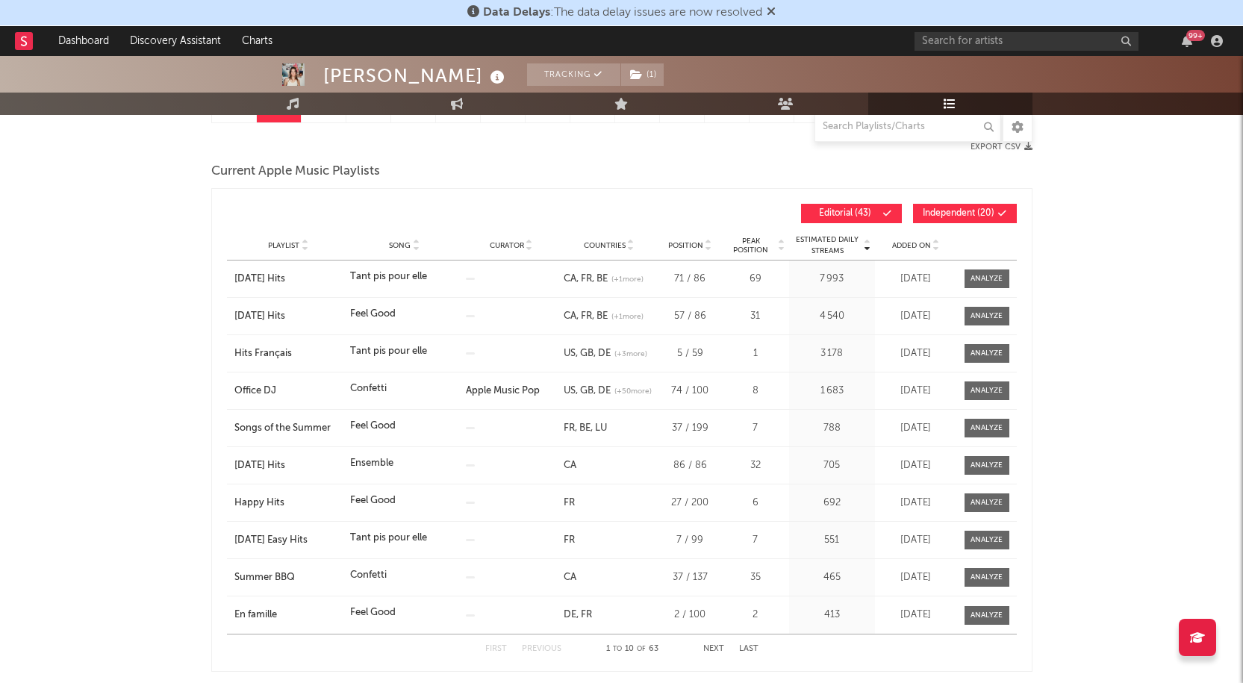
scroll to position [0, 0]
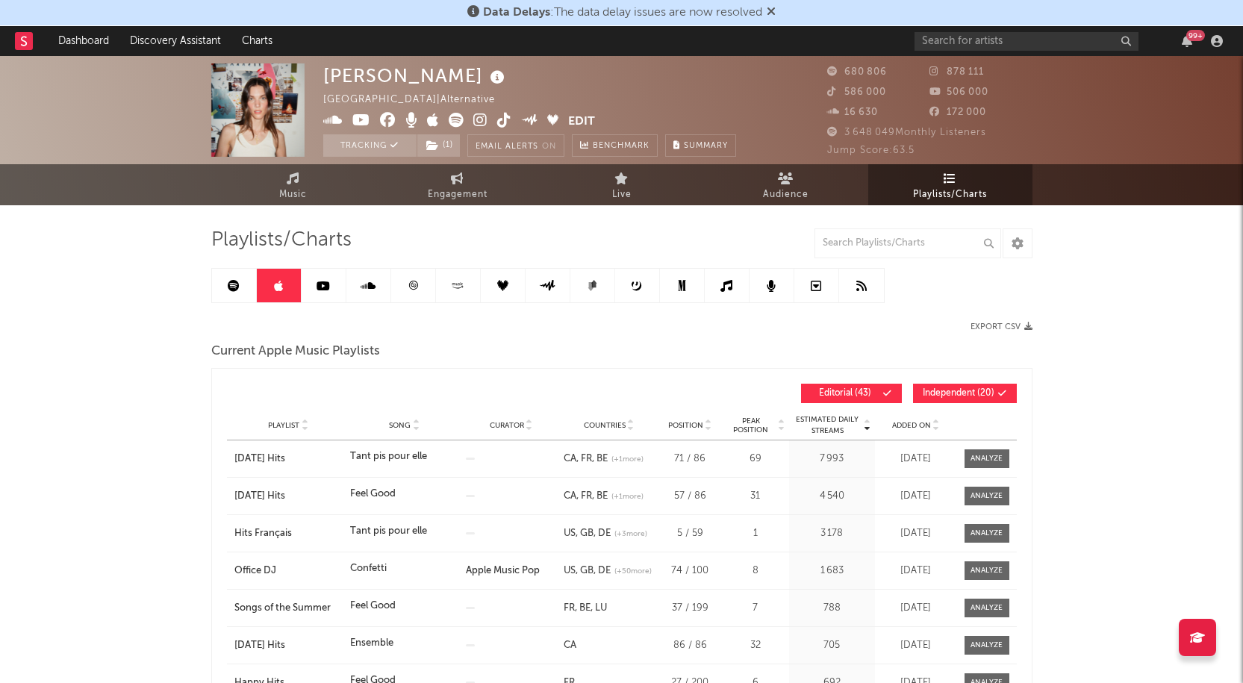
click at [422, 281] on link at bounding box center [413, 286] width 45 height 34
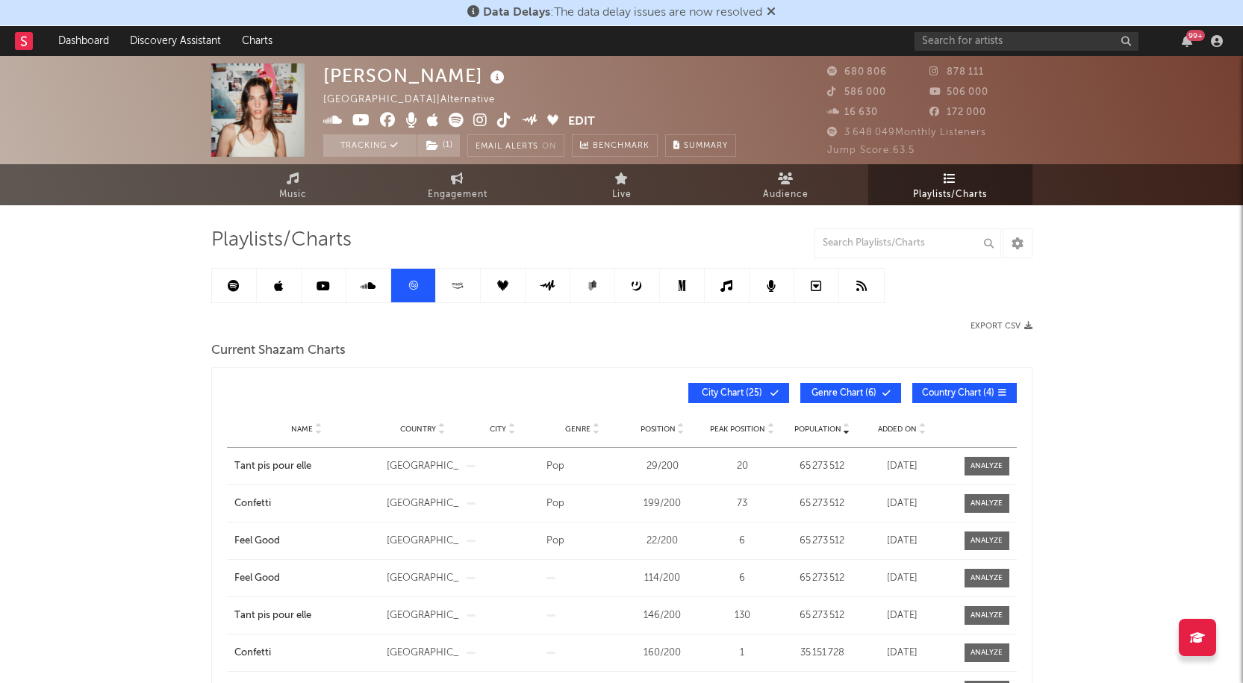
click at [285, 281] on link at bounding box center [279, 286] width 45 height 34
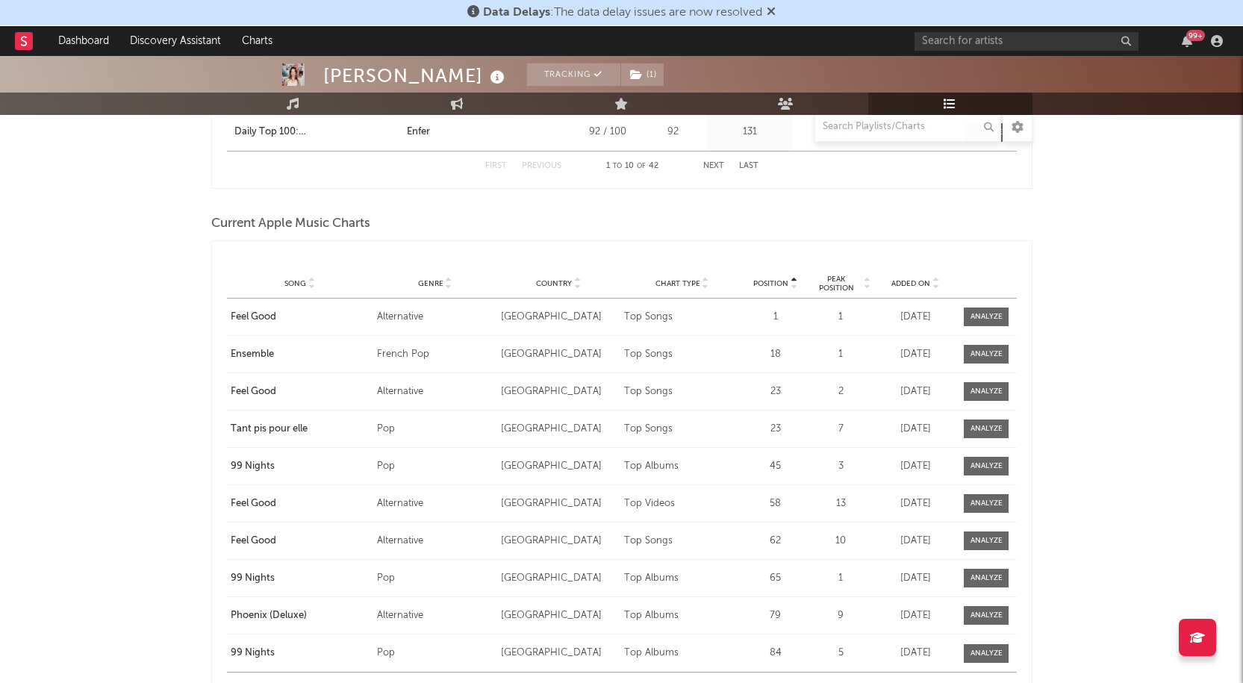
scroll to position [1346, 0]
